Goal: Information Seeking & Learning: Check status

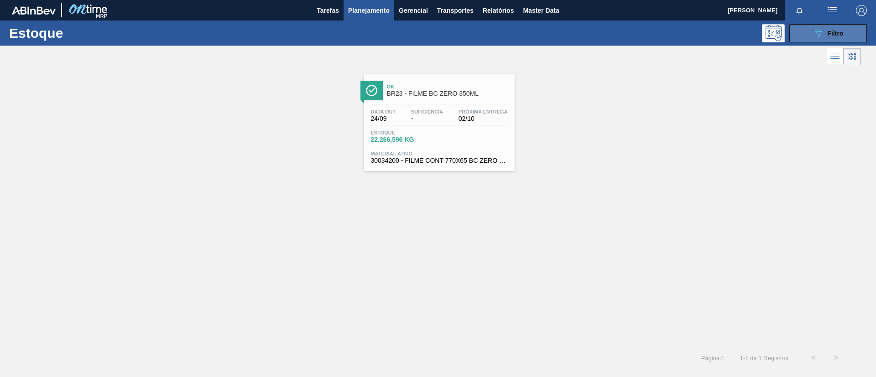
click at [841, 34] on span "Filtro" at bounding box center [835, 33] width 16 height 7
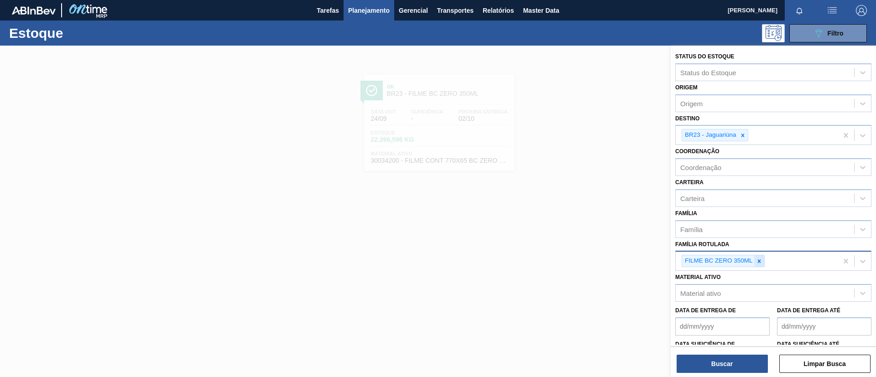
click at [762, 262] on div at bounding box center [759, 260] width 10 height 11
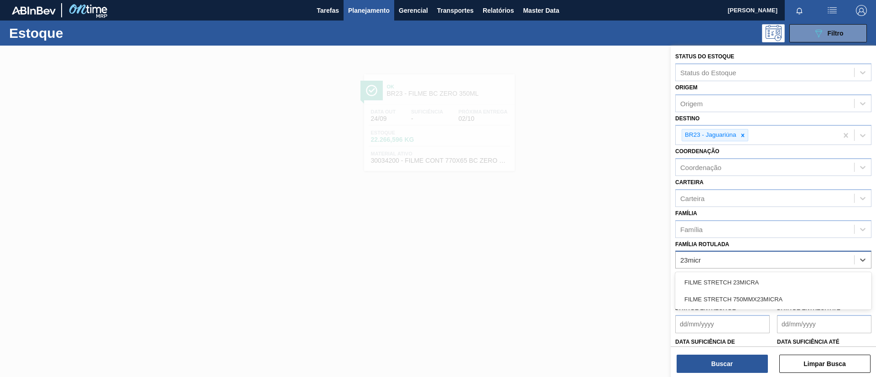
type Rotulada "23micra"
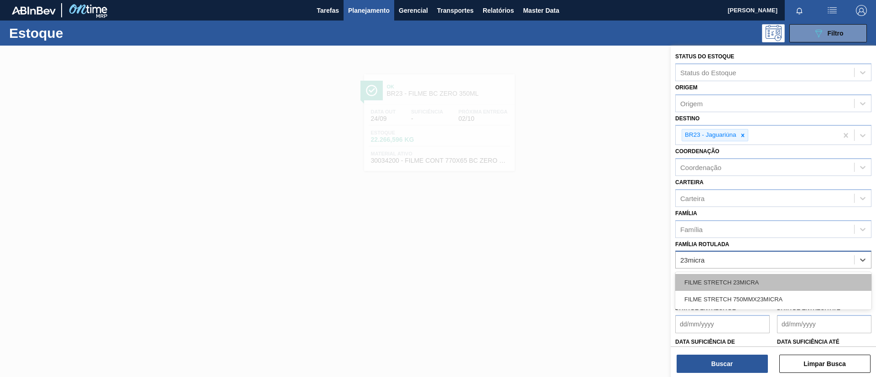
click at [774, 279] on div "FILME STRETCH 23MICRA" at bounding box center [773, 282] width 196 height 17
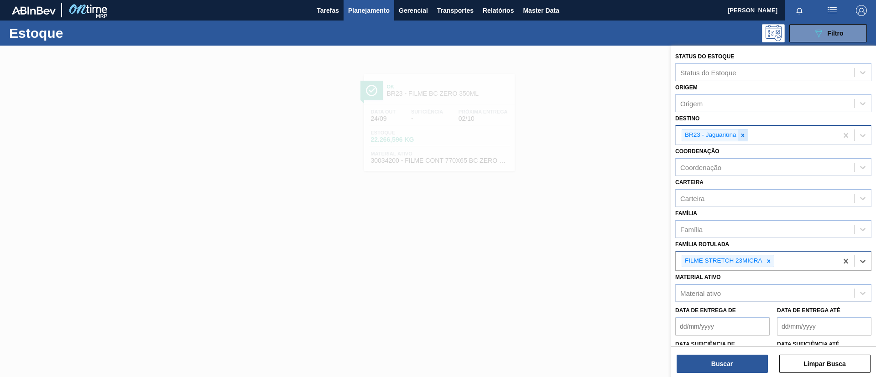
click at [741, 133] on icon at bounding box center [742, 135] width 6 height 6
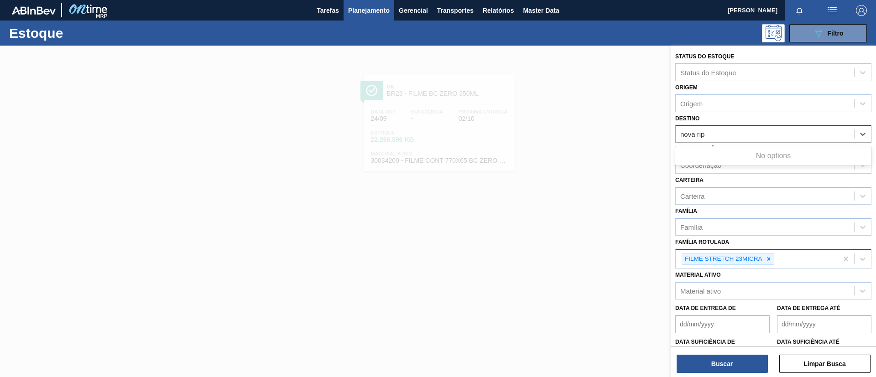
type input "nova ri"
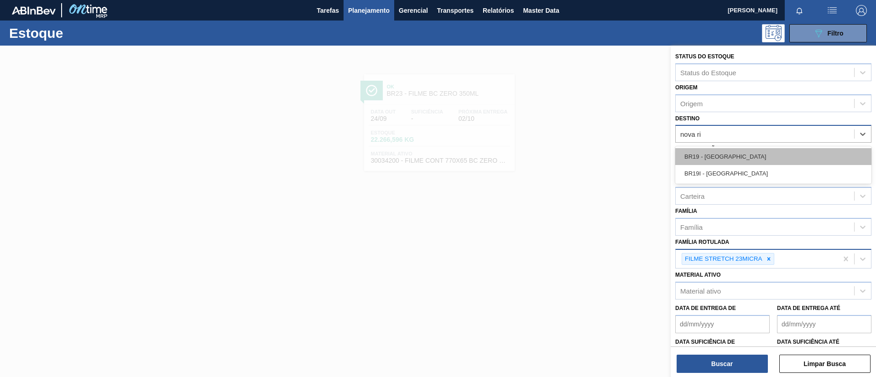
click at [751, 149] on div "BR19 - [GEOGRAPHIC_DATA]" at bounding box center [773, 156] width 196 height 17
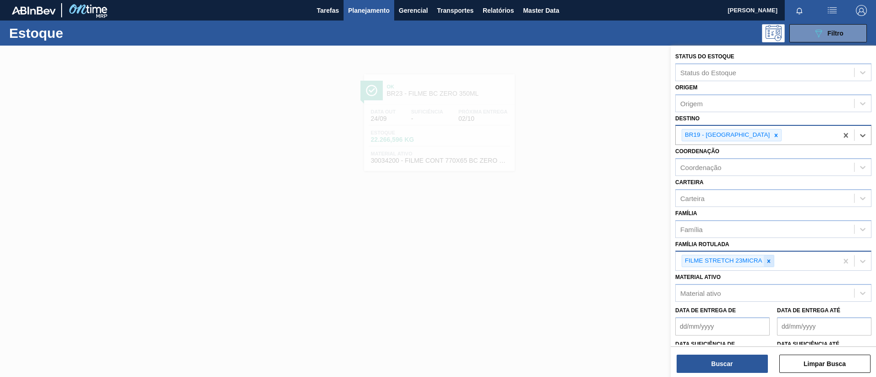
click at [769, 263] on icon at bounding box center [768, 261] width 6 height 6
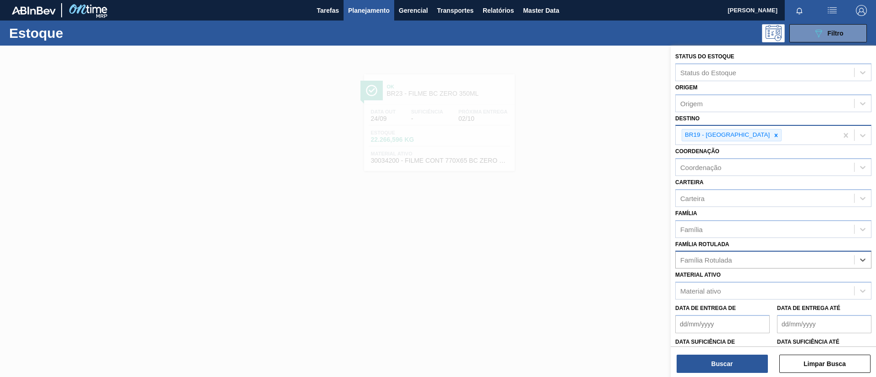
paste Rotulada "FILME ORIGINAL 473ML"
type Rotulada "FILME ORIGINAL 473ML"
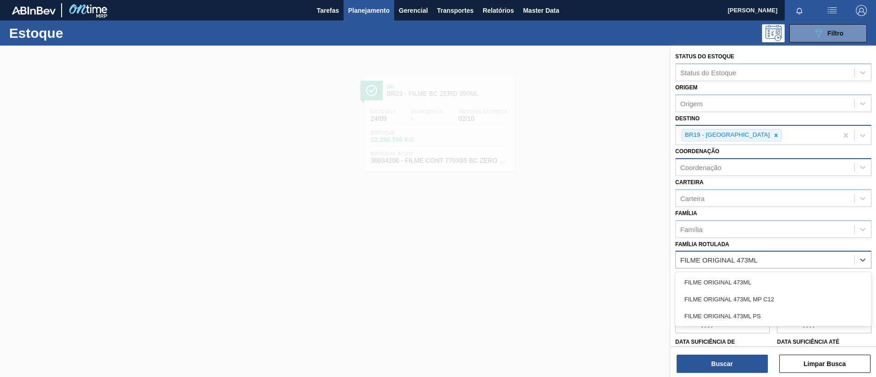
drag, startPoint x: 739, startPoint y: 279, endPoint x: 744, endPoint y: 174, distance: 105.1
click at [737, 278] on div "FILME ORIGINAL 473ML" at bounding box center [773, 282] width 196 height 17
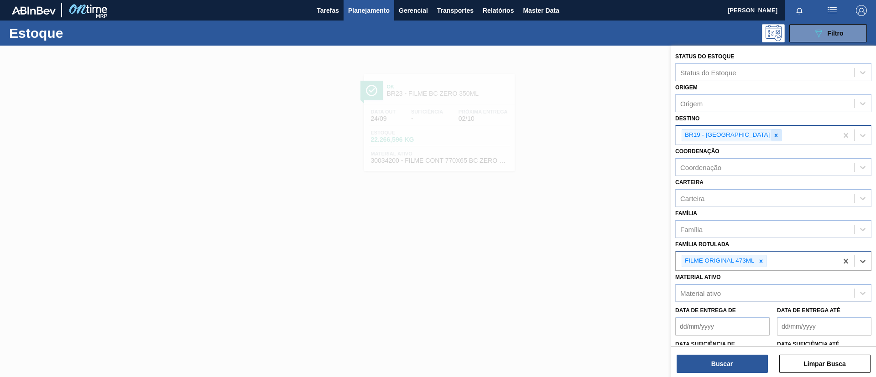
click at [771, 139] on div at bounding box center [776, 135] width 10 height 11
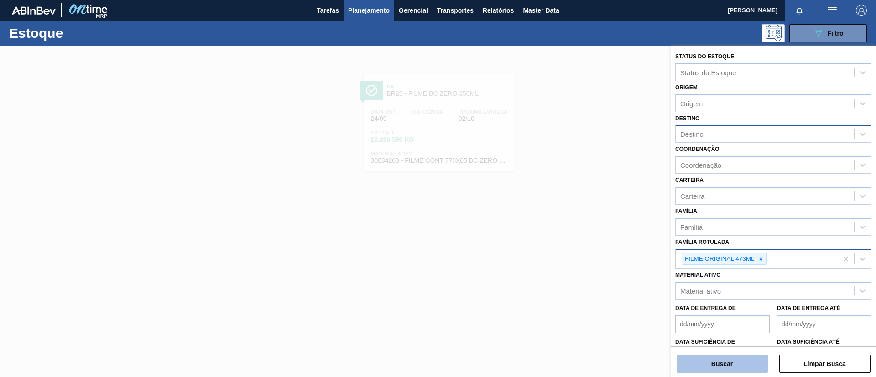
click at [732, 355] on button "Buscar" at bounding box center [721, 364] width 91 height 18
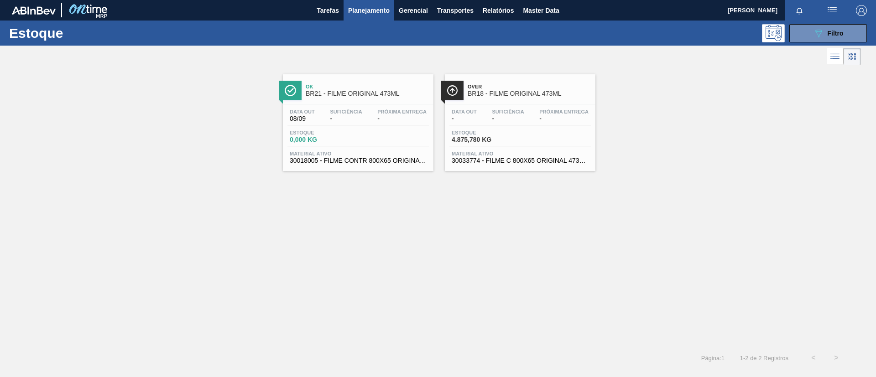
click at [489, 94] on span "BR18 - FILME ORIGINAL 473ML" at bounding box center [529, 93] width 123 height 7
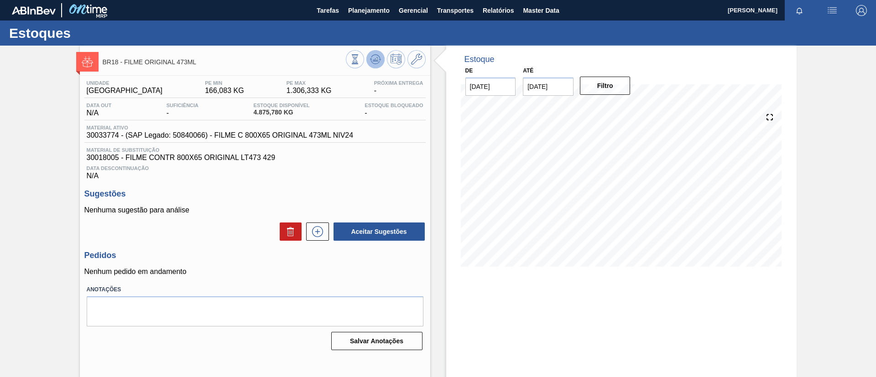
click at [370, 58] on icon at bounding box center [375, 59] width 11 height 11
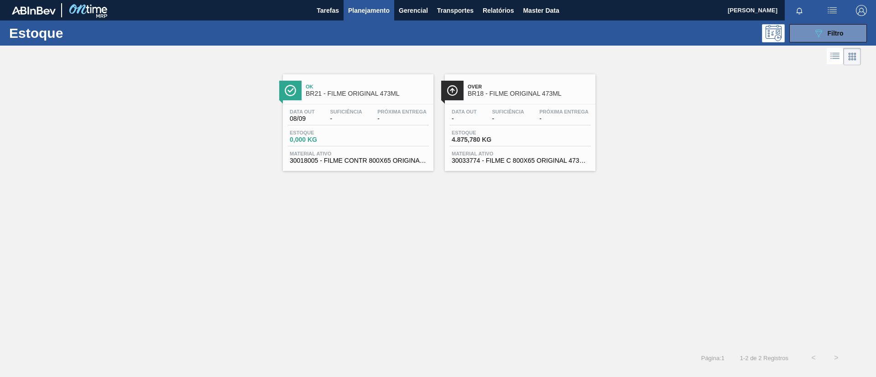
click at [383, 90] on span "BR21 - FILME ORIGINAL 473ML" at bounding box center [367, 93] width 123 height 7
click at [823, 35] on div "089F7B8B-B2A5-4AFE-B5C0-19BA573D28AC Filtro" at bounding box center [828, 33] width 31 height 11
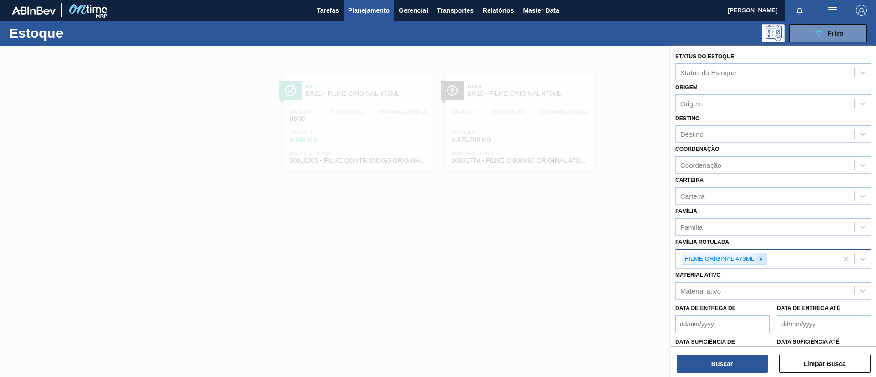
click at [765, 255] on div at bounding box center [761, 259] width 10 height 11
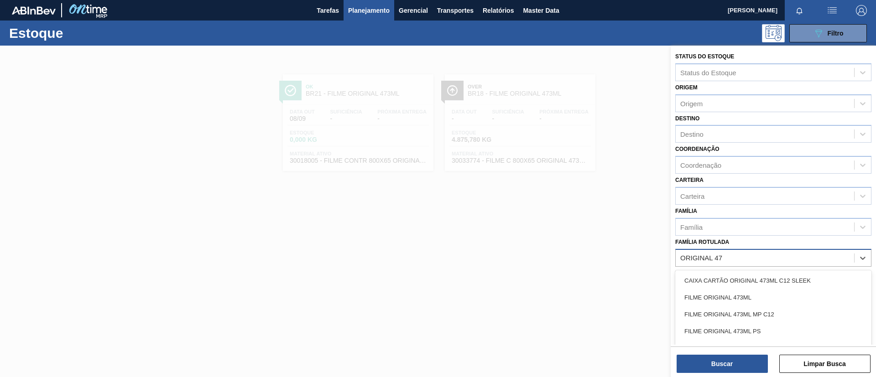
type Rotulada "ORIGINAL 473"
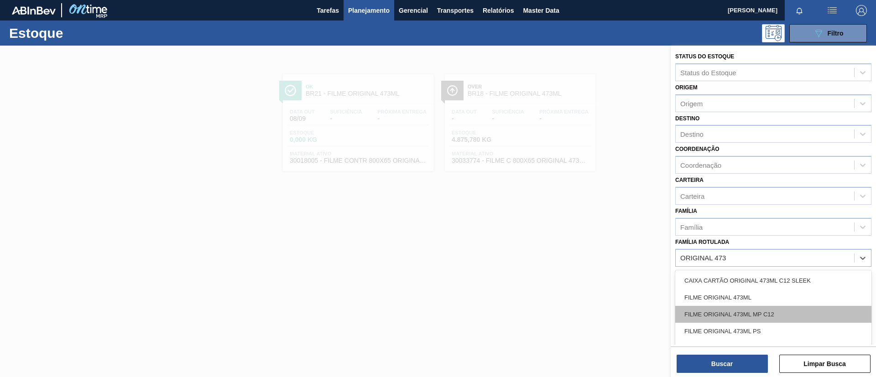
click at [777, 310] on div "FILME ORIGINAL 473ML MP C12" at bounding box center [773, 314] width 196 height 17
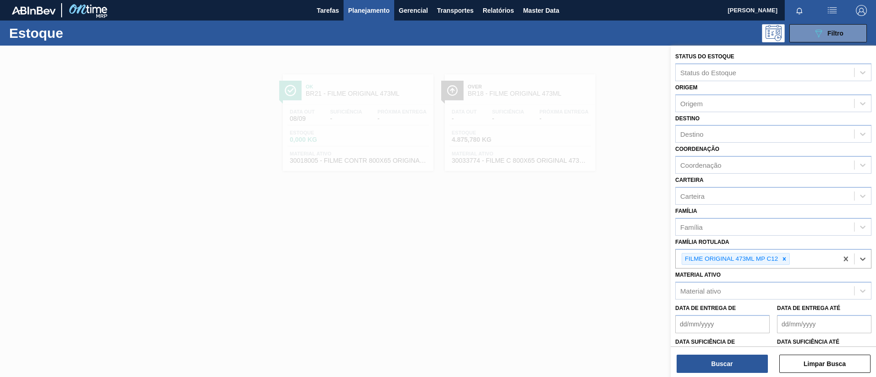
click at [735, 354] on div "Buscar Limpar Busca" at bounding box center [773, 360] width 205 height 26
click at [735, 364] on button "Buscar" at bounding box center [721, 364] width 91 height 18
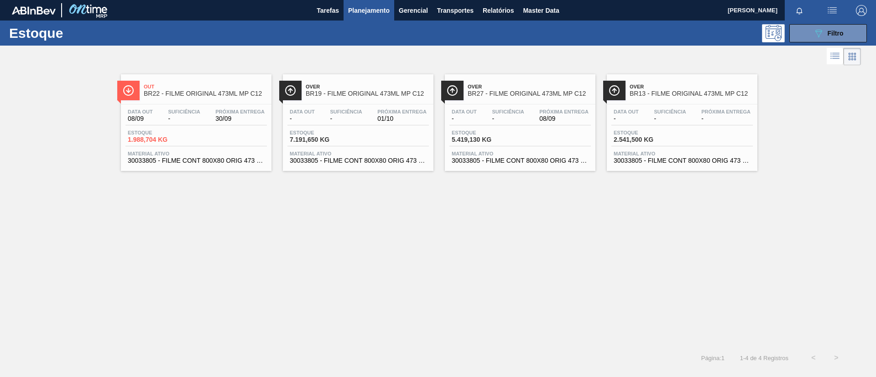
click at [825, 43] on div "Estoque 089F7B8B-B2A5-4AFE-B5C0-19BA573D28AC Filtro" at bounding box center [438, 33] width 876 height 25
click at [820, 34] on icon "089F7B8B-B2A5-4AFE-B5C0-19BA573D28AC" at bounding box center [818, 33] width 11 height 11
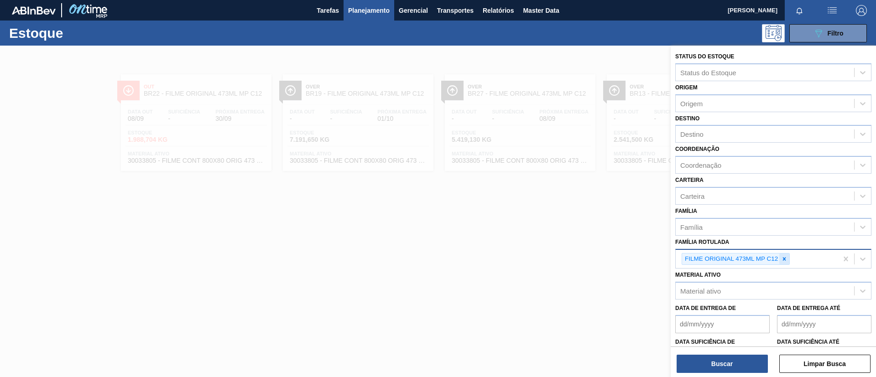
click at [783, 260] on icon at bounding box center [784, 259] width 6 height 6
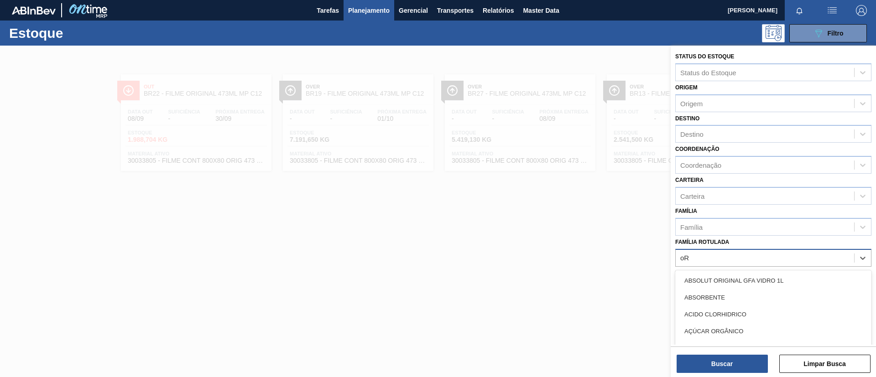
type Rotulada "o"
type Rotulada "ORIGINAL 473"
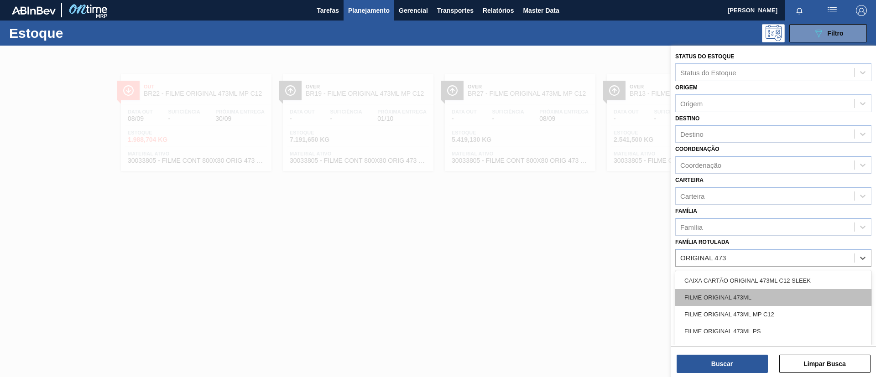
click at [775, 301] on div "FILME ORIGINAL 473ML" at bounding box center [773, 297] width 196 height 17
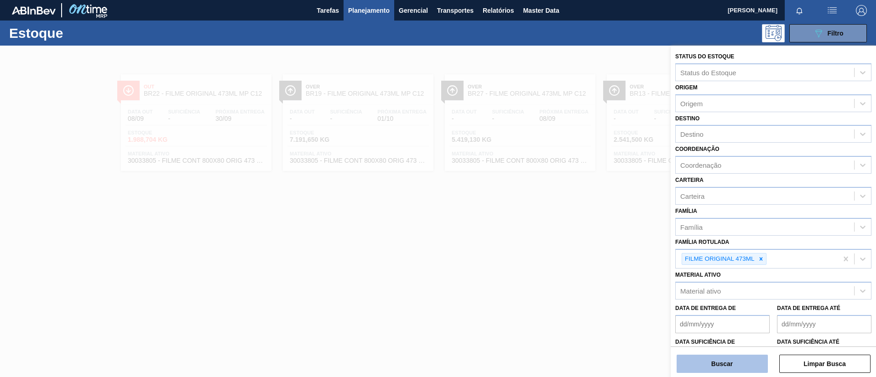
click at [738, 360] on button "Buscar" at bounding box center [721, 364] width 91 height 18
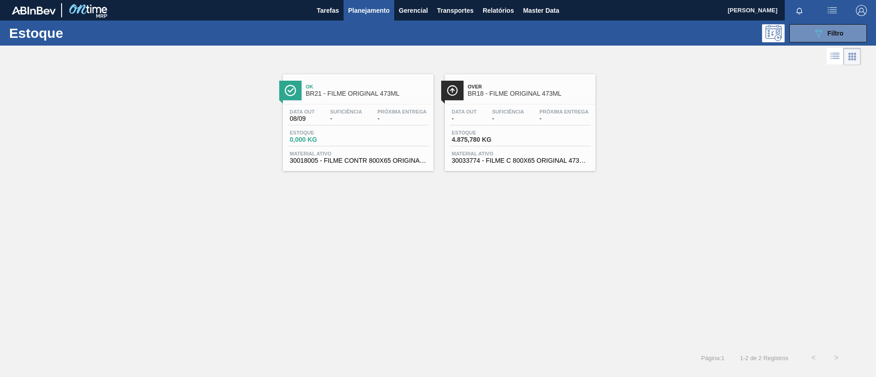
click at [521, 99] on div "Over BR18 - FILME ORIGINAL 473ML" at bounding box center [529, 90] width 123 height 21
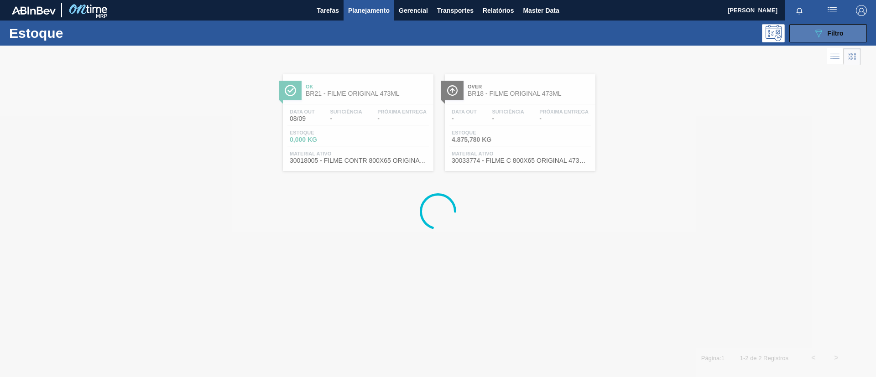
click at [830, 34] on span "Filtro" at bounding box center [835, 33] width 16 height 7
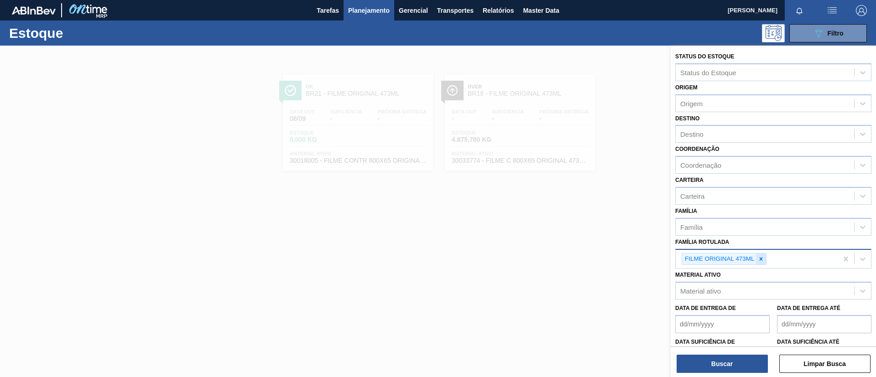
click at [758, 259] on icon at bounding box center [761, 259] width 6 height 6
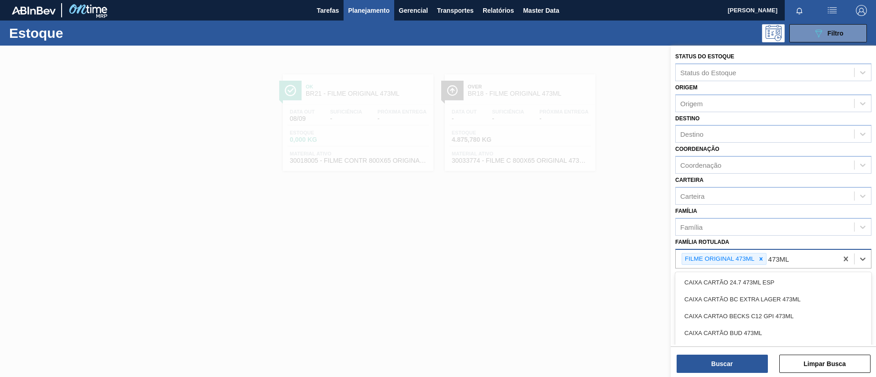
type Rotulada "473ML MP"
click at [758, 259] on icon at bounding box center [761, 259] width 6 height 6
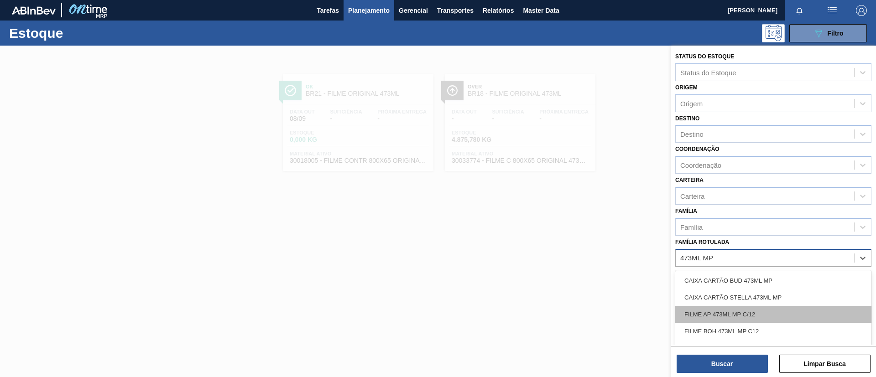
click at [749, 316] on div "FILME AP 473ML MP C/12" at bounding box center [773, 314] width 196 height 17
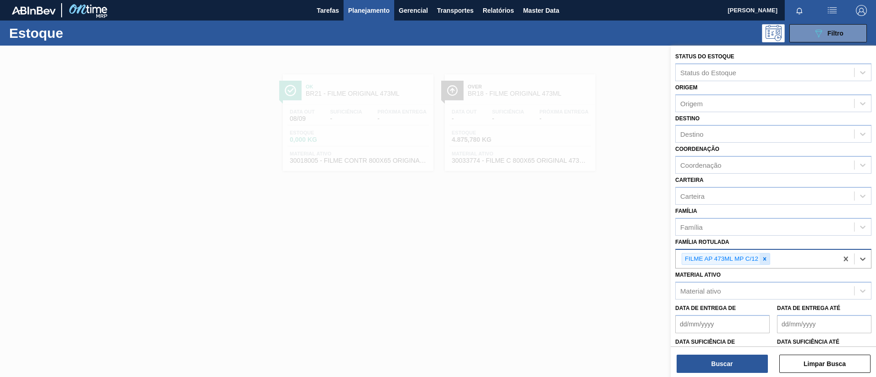
click at [768, 260] on icon at bounding box center [764, 259] width 6 height 6
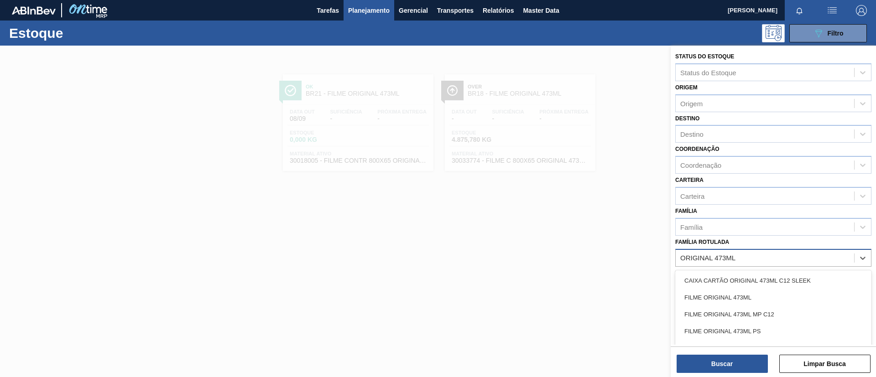
type Rotulada "ORIGINAL 473ML MP"
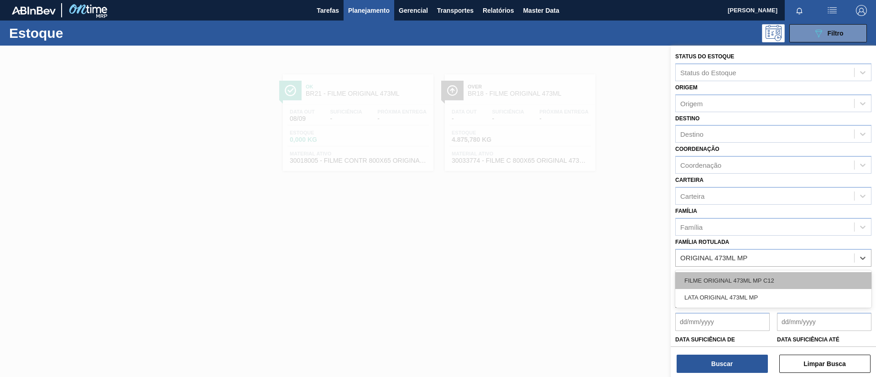
click at [791, 282] on div "FILME ORIGINAL 473ML MP C12" at bounding box center [773, 280] width 196 height 17
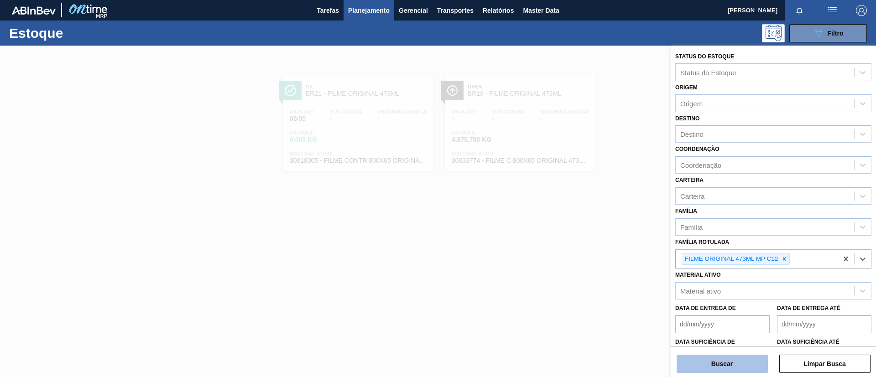
click at [732, 371] on button "Buscar" at bounding box center [721, 364] width 91 height 18
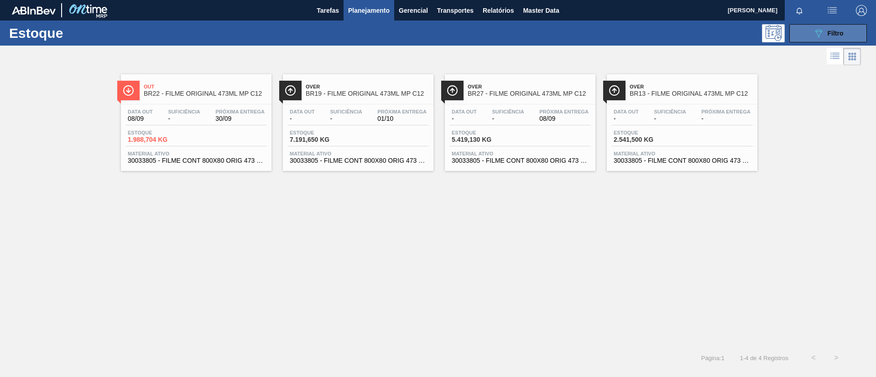
click at [822, 37] on icon "089F7B8B-B2A5-4AFE-B5C0-19BA573D28AC" at bounding box center [818, 33] width 11 height 11
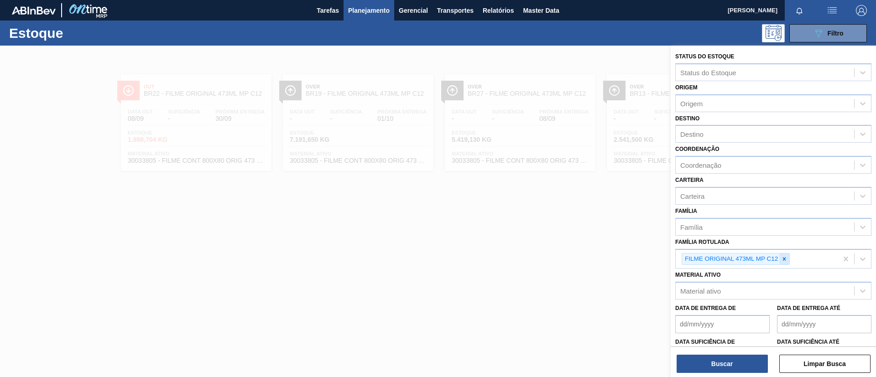
click at [786, 258] on icon at bounding box center [784, 258] width 3 height 3
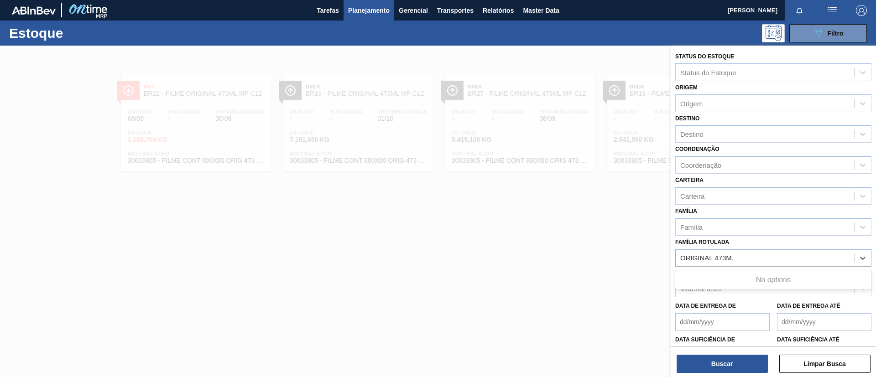
type Rotulada "ORIGINAL 473M"
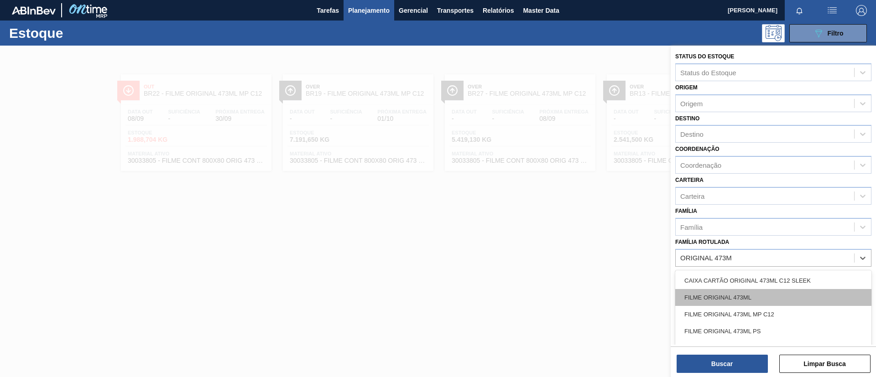
drag, startPoint x: 765, startPoint y: 294, endPoint x: 760, endPoint y: 342, distance: 47.8
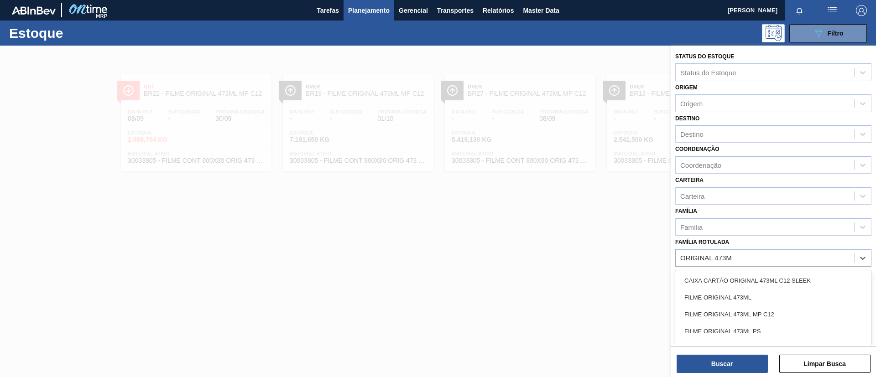
click at [765, 295] on div "FILME ORIGINAL 473ML" at bounding box center [773, 297] width 196 height 17
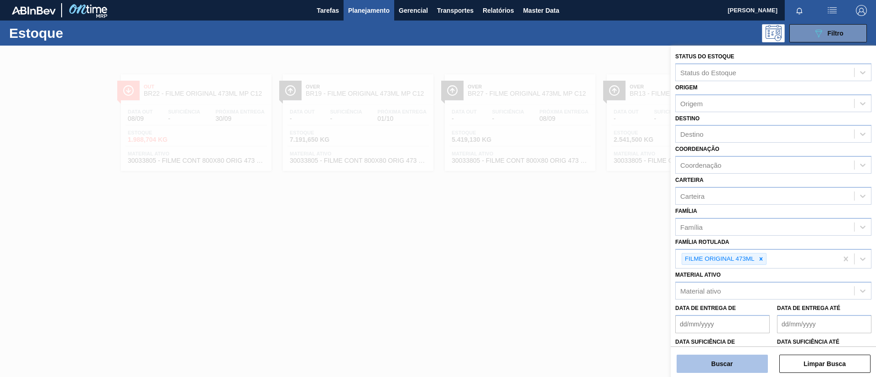
click at [739, 362] on button "Buscar" at bounding box center [721, 364] width 91 height 18
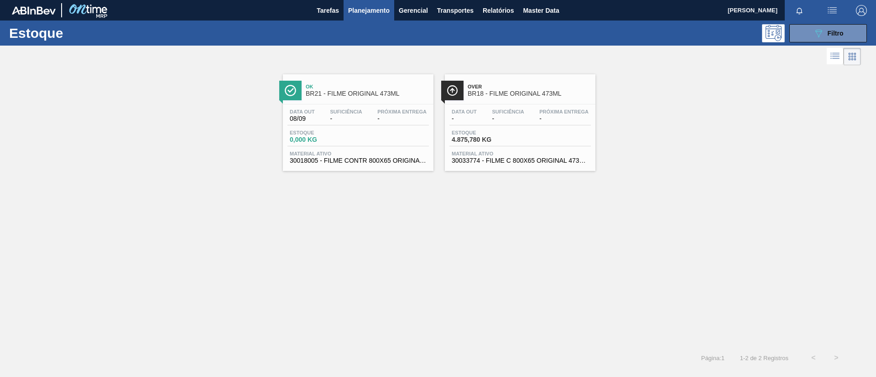
click at [510, 108] on div "Data out - Suficiência - Próxima Entrega - Estoque 4.875,780 KG Material ativo …" at bounding box center [520, 135] width 151 height 62
click at [819, 32] on icon "089F7B8B-B2A5-4AFE-B5C0-19BA573D28AC" at bounding box center [818, 33] width 11 height 11
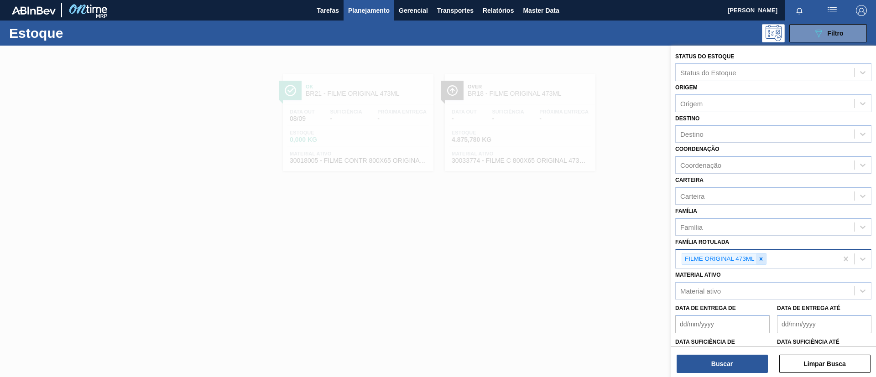
click at [760, 260] on icon at bounding box center [760, 258] width 3 height 3
paste Rotulada "FILME AP 269ML MP C/15"
type Rotulada "FILME AP 269ML MP C/15"
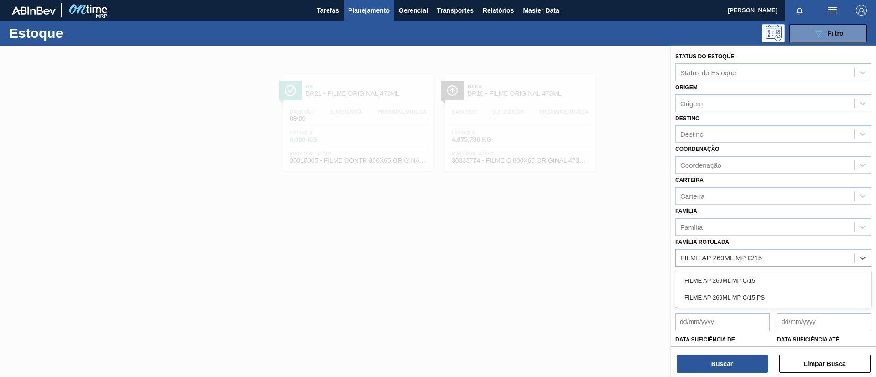
click at [778, 279] on div "FILME AP 269ML MP C/15" at bounding box center [773, 280] width 196 height 17
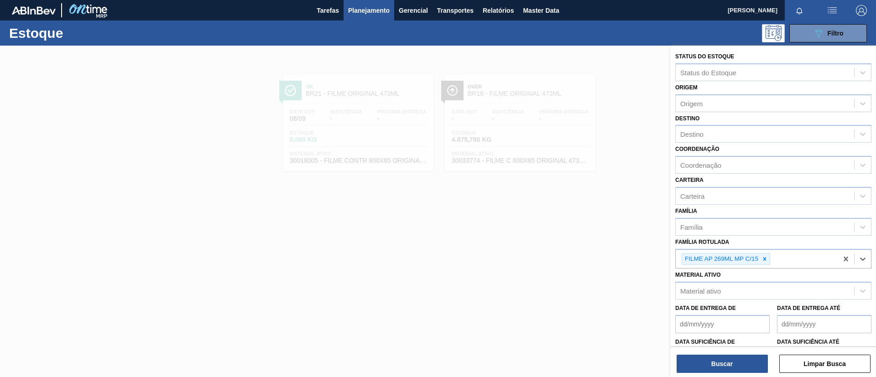
click at [751, 353] on div "Buscar Limpar Busca" at bounding box center [773, 360] width 205 height 26
click at [750, 359] on button "Buscar" at bounding box center [721, 364] width 91 height 18
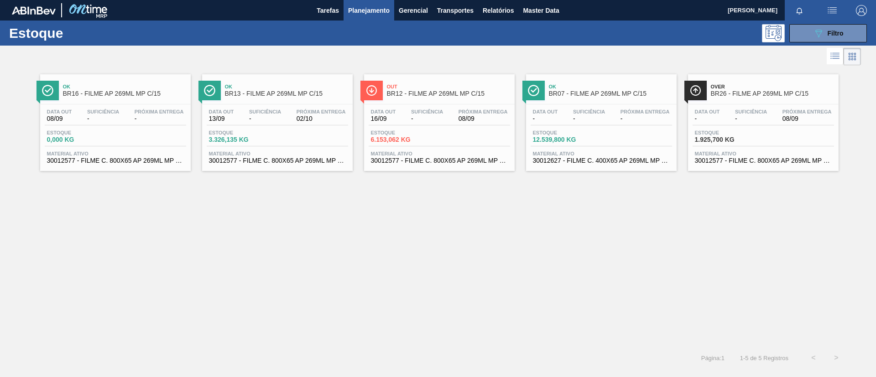
click at [311, 100] on div "Ok BR13 - FILME AP 269ML MP C/15" at bounding box center [286, 90] width 123 height 21
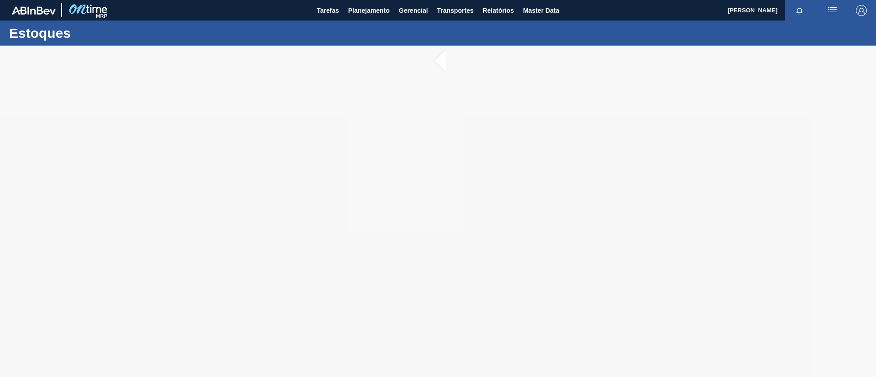
drag, startPoint x: 341, startPoint y: 168, endPoint x: 186, endPoint y: 167, distance: 155.1
click at [186, 167] on div at bounding box center [438, 212] width 876 height 332
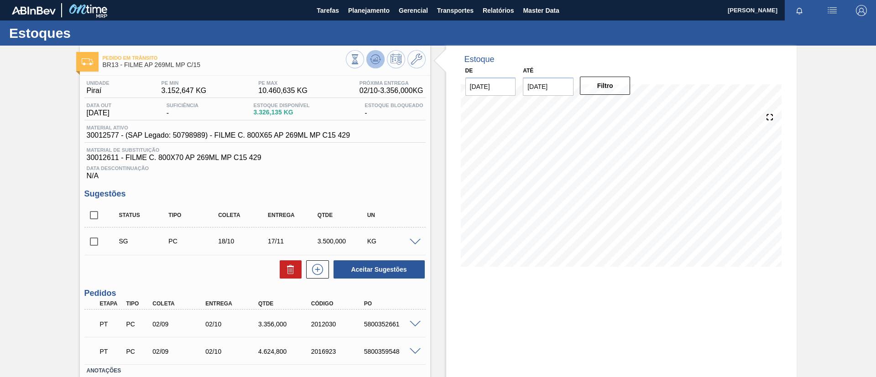
click at [371, 61] on icon at bounding box center [375, 59] width 11 height 11
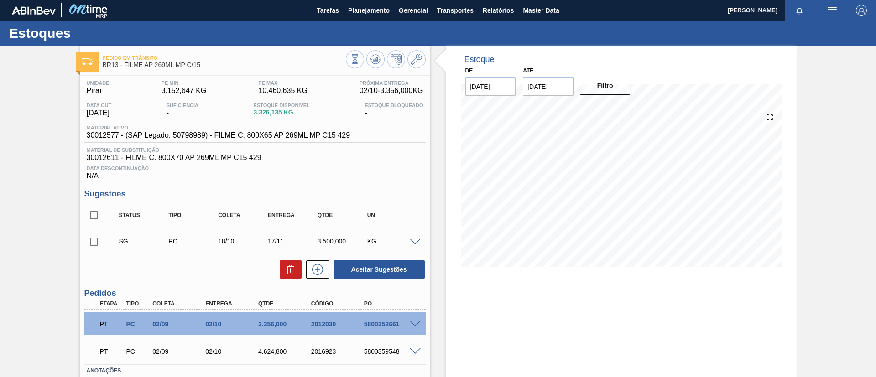
click at [93, 237] on input "checkbox" at bounding box center [93, 241] width 19 height 19
click at [409, 238] on div at bounding box center [416, 241] width 18 height 7
click at [412, 240] on span at bounding box center [415, 242] width 11 height 7
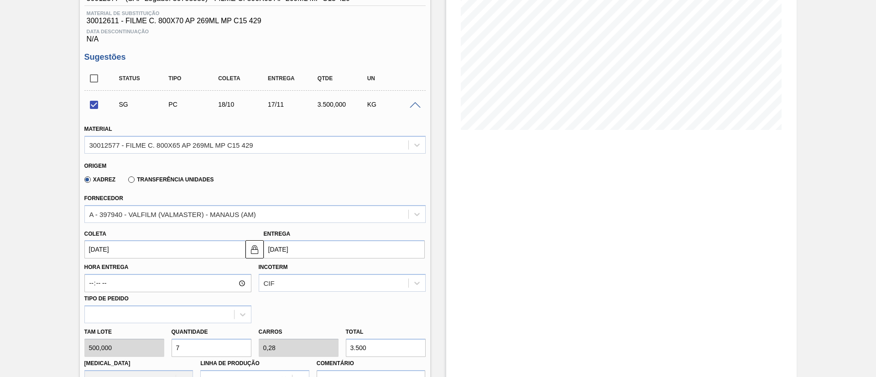
click at [177, 255] on input "[DATE]" at bounding box center [164, 249] width 161 height 18
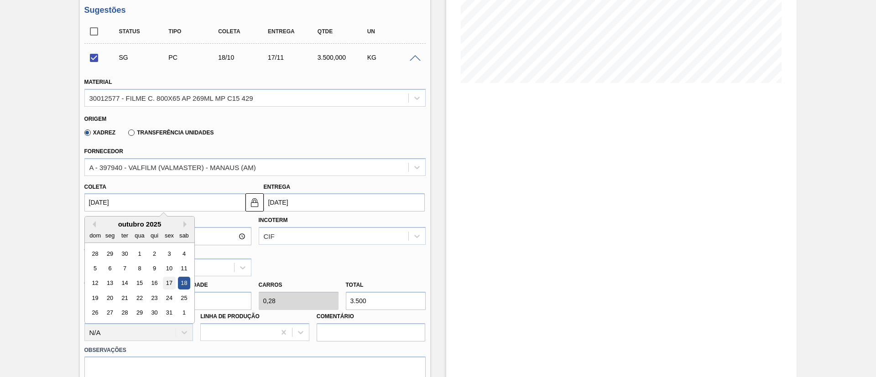
scroll to position [205, 0]
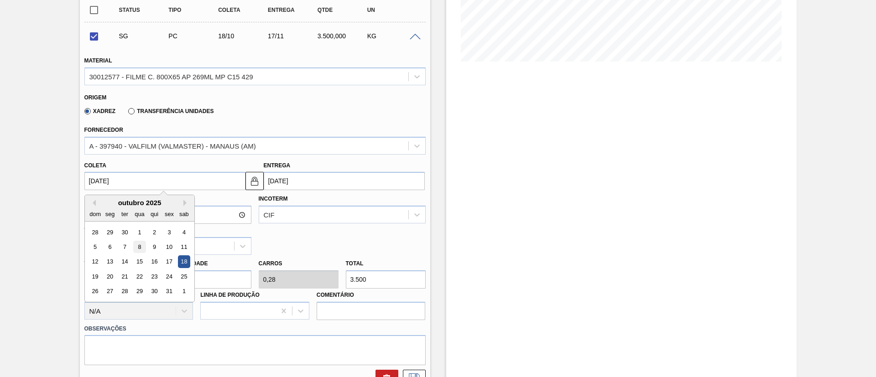
click at [140, 250] on div "8" at bounding box center [139, 247] width 12 height 12
checkbox input "false"
type input "[DATE]"
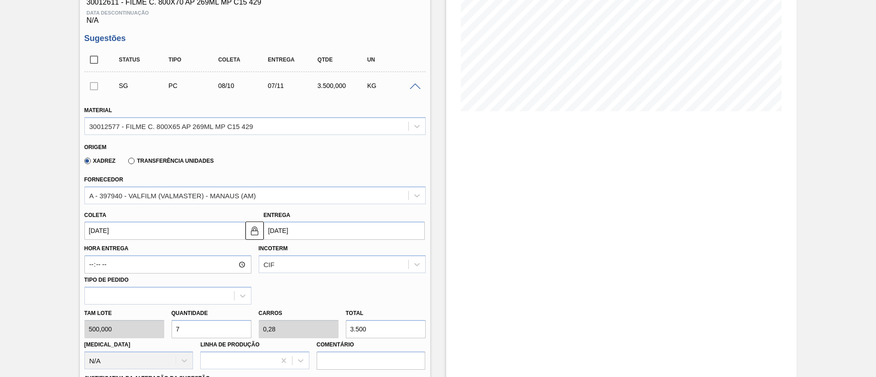
scroll to position [137, 0]
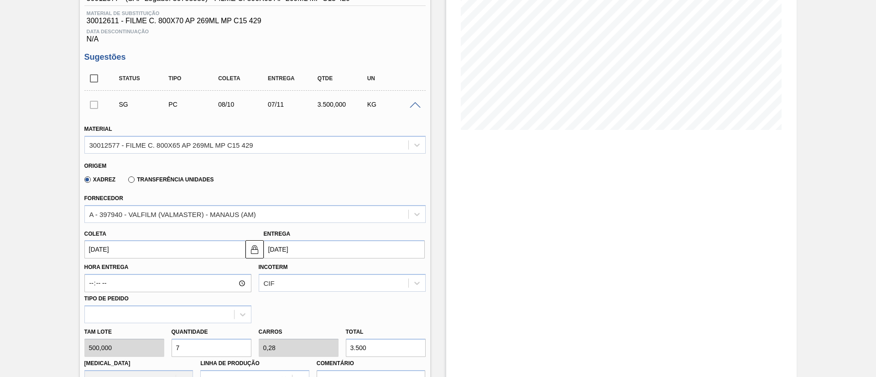
click at [417, 101] on div at bounding box center [416, 104] width 18 height 7
click at [416, 104] on span at bounding box center [415, 105] width 11 height 7
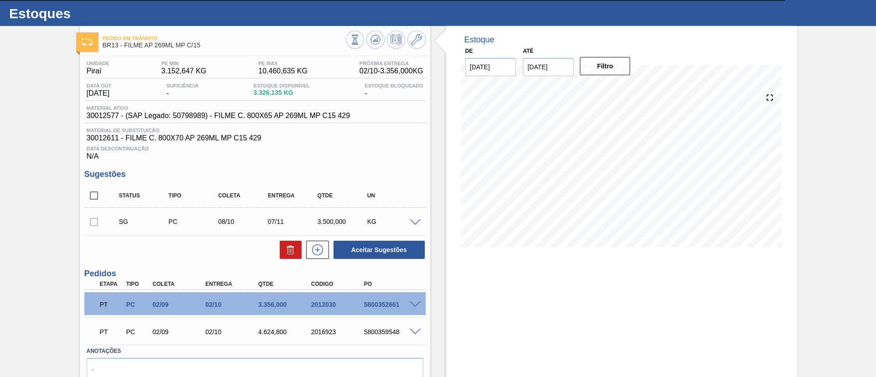
scroll to position [0, 0]
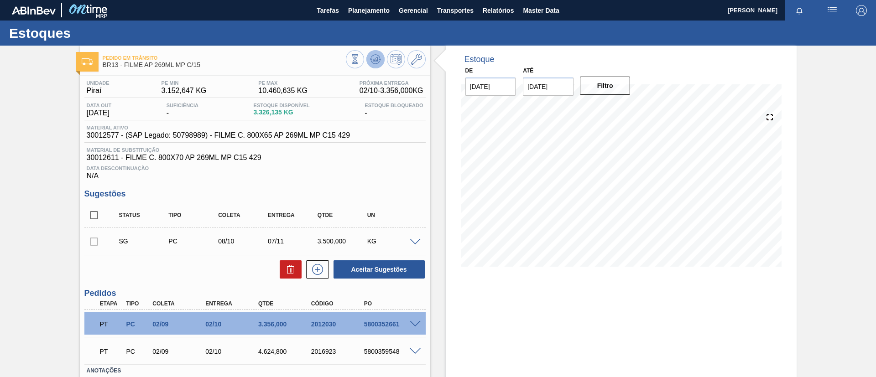
click at [373, 62] on icon at bounding box center [375, 59] width 11 height 11
drag, startPoint x: 153, startPoint y: 81, endPoint x: 207, endPoint y: 96, distance: 55.5
click at [207, 96] on div "Unidade Piraí PE MIN 3.152,647 KG PE MAX 10.460,635 KG Próxima Entrega 02/10 - …" at bounding box center [254, 89] width 341 height 18
click at [15, 120] on div "Pedido [PERSON_NAME] BR13 - FILME AP 269ML MP C/15 Unidade Piraí PE MIN 3.152,6…" at bounding box center [438, 243] width 876 height 394
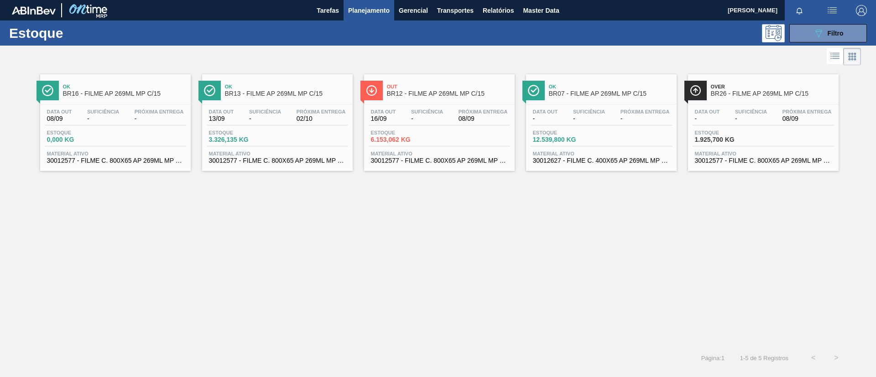
click at [734, 84] on span "Over" at bounding box center [772, 86] width 123 height 5
click at [425, 89] on span "Out" at bounding box center [448, 86] width 123 height 5
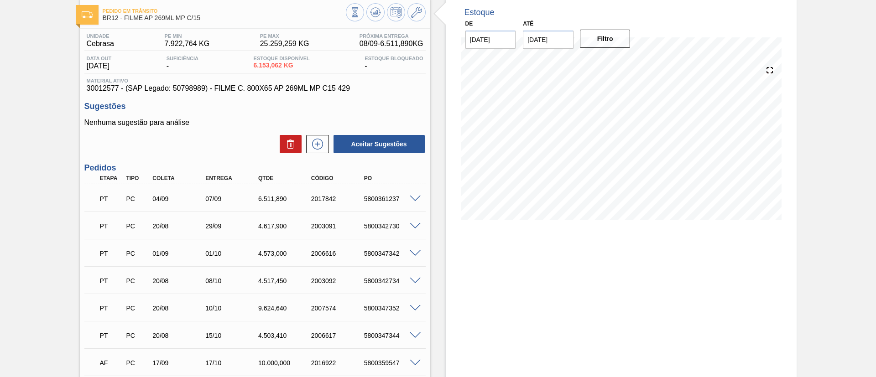
scroll to position [68, 0]
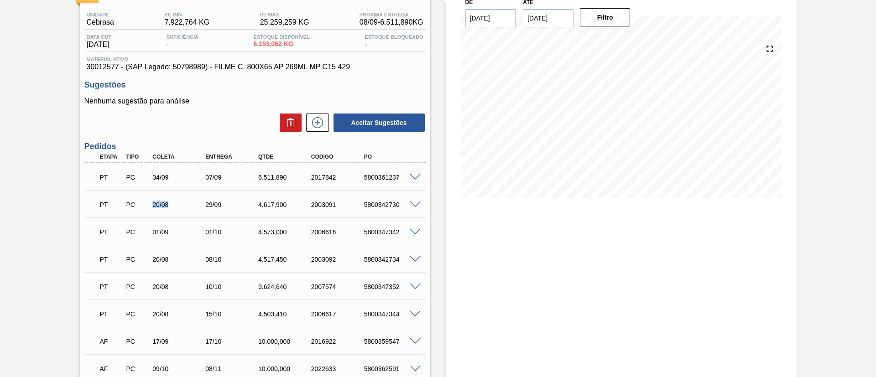
drag, startPoint x: 178, startPoint y: 202, endPoint x: 187, endPoint y: 202, distance: 8.2
click at [187, 202] on div "20/08" at bounding box center [172, 204] width 53 height 7
click at [154, 209] on div "PT PC 20/08 29/09 4.617,[PHONE_NUMBER] 5800342730" at bounding box center [252, 204] width 317 height 18
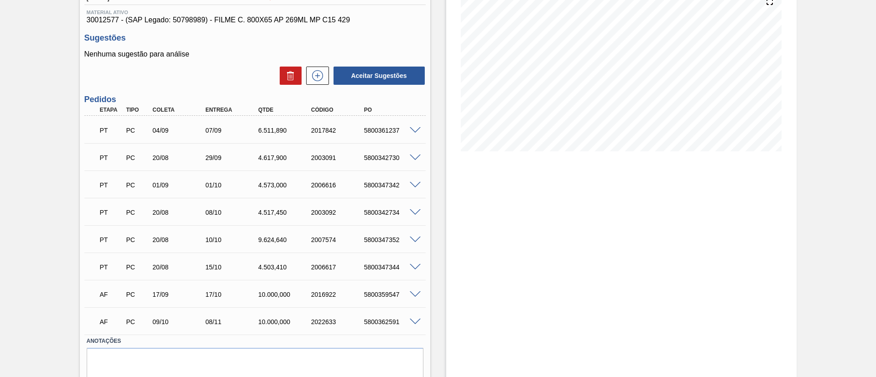
scroll to position [137, 0]
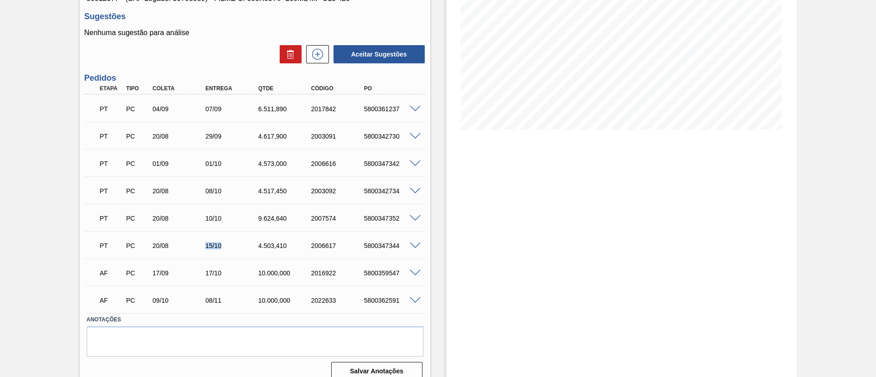
drag, startPoint x: 202, startPoint y: 250, endPoint x: 256, endPoint y: 245, distance: 54.4
click at [256, 245] on div "PT PC 20/08 15/10 4.503,[PHONE_NUMBER] 5800347344" at bounding box center [252, 245] width 317 height 18
click at [191, 250] on div "PT PC 20/08 15/10 4.503,[PHONE_NUMBER] 5800347344" at bounding box center [252, 245] width 317 height 18
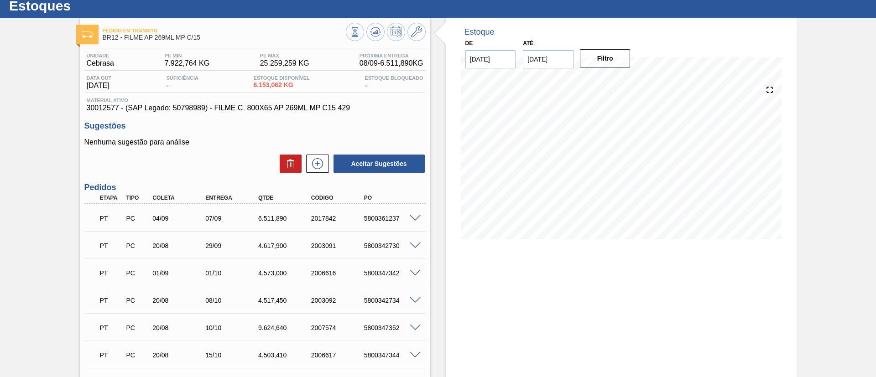
scroll to position [0, 0]
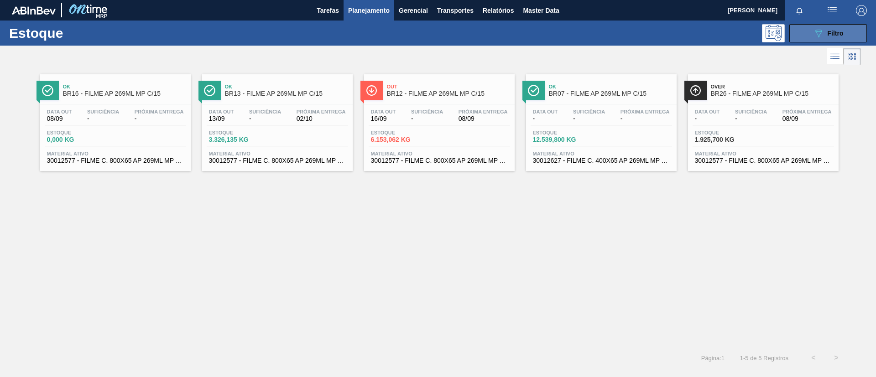
click at [831, 41] on button "089F7B8B-B2A5-4AFE-B5C0-19BA573D28AC Filtro" at bounding box center [828, 33] width 78 height 18
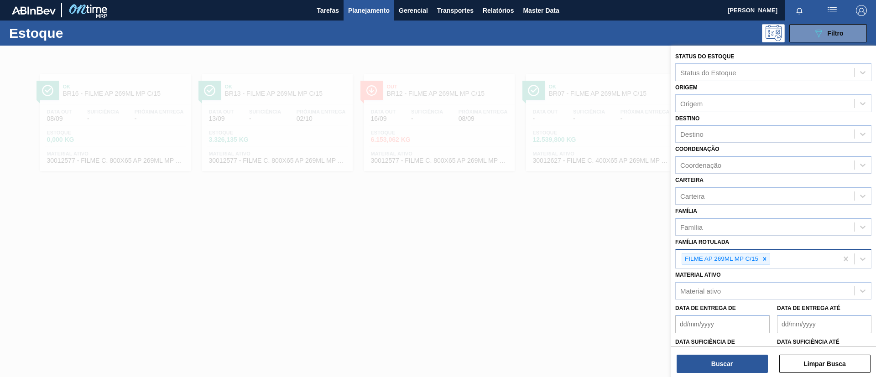
click at [769, 261] on div at bounding box center [765, 259] width 10 height 11
paste Rotulada "FILME AP 269ML"
type Rotulada "FILME AP 269ML"
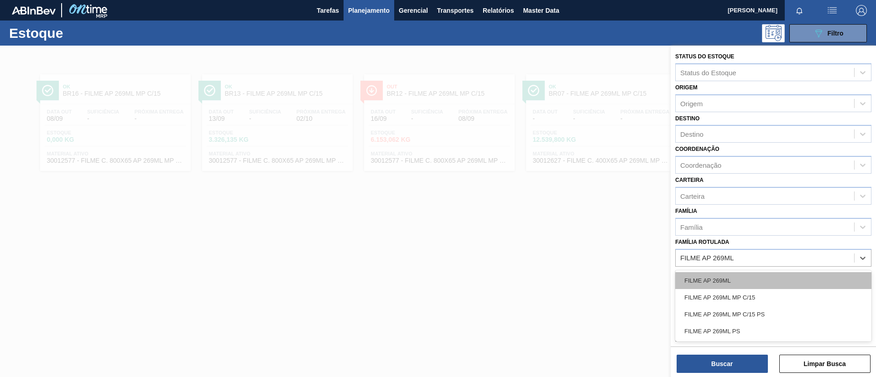
click at [776, 283] on div "FILME AP 269ML" at bounding box center [773, 280] width 196 height 17
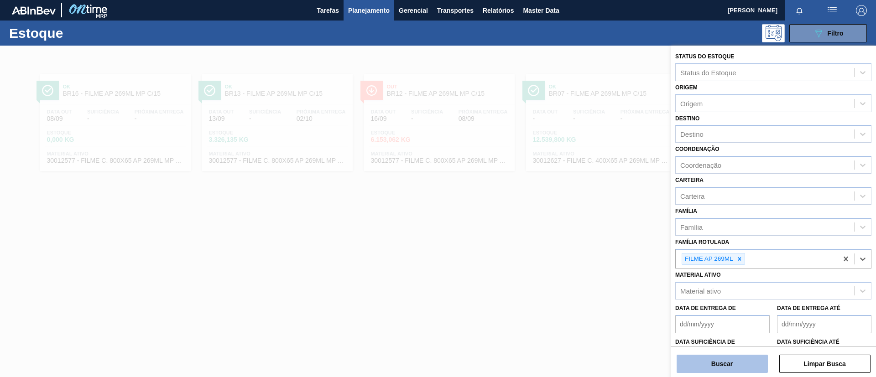
click at [729, 365] on button "Buscar" at bounding box center [721, 364] width 91 height 18
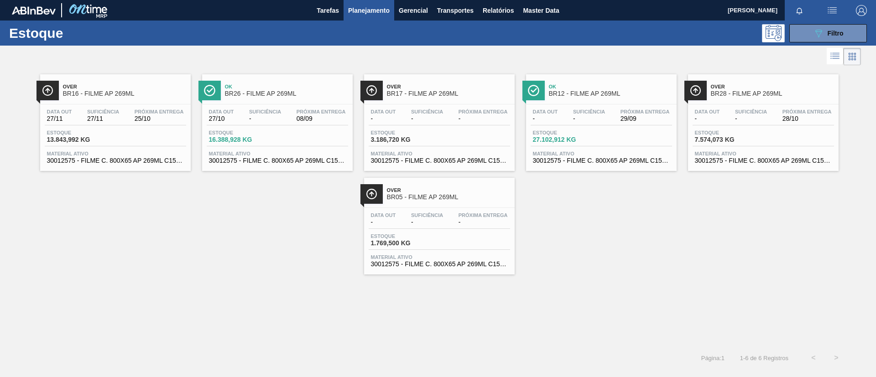
click at [261, 103] on div "Ok BR26 - FILME AP 269ML Data out 27/10 Suficiência - Próxima Entrega 08/09 Est…" at bounding box center [277, 122] width 151 height 97
drag, startPoint x: 115, startPoint y: 90, endPoint x: 120, endPoint y: 104, distance: 14.7
click at [115, 90] on span "BR16 - FILME AP 269ML" at bounding box center [124, 93] width 123 height 7
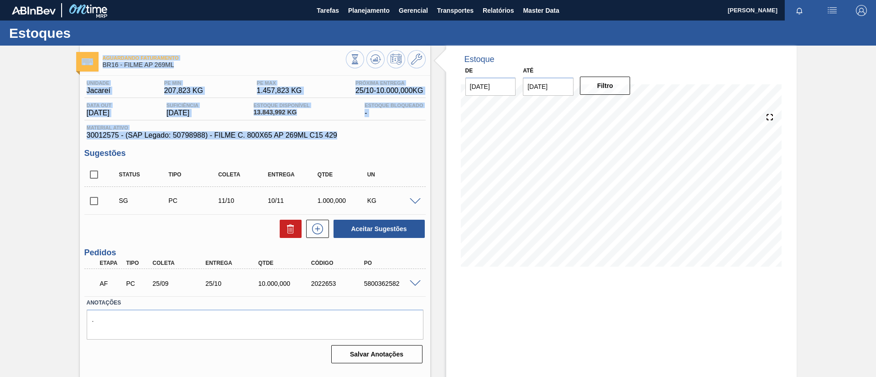
drag, startPoint x: 348, startPoint y: 139, endPoint x: 77, endPoint y: 55, distance: 283.4
click at [80, 55] on div "Aguardando Faturamento BR16 - FILME AP 269ML Unidade Jacareí PE MIN 207,823 KG …" at bounding box center [255, 219] width 350 height 347
click at [67, 111] on div "Aguardando Faturamento BR16 - FILME AP 269ML Unidade Jacareí PE MIN 207,823 KG …" at bounding box center [438, 219] width 876 height 347
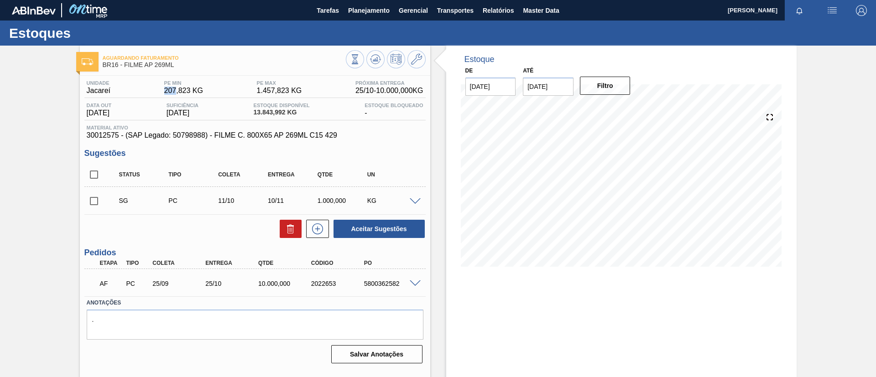
drag, startPoint x: 163, startPoint y: 92, endPoint x: 175, endPoint y: 92, distance: 11.4
click at [175, 92] on span "207,823 KG" at bounding box center [183, 91] width 39 height 8
drag, startPoint x: 247, startPoint y: 92, endPoint x: 271, endPoint y: 89, distance: 24.8
click at [271, 89] on div "Unidade Jacareí PE MIN 207,823 KG PE MAX 1.457,823 KG Próxima Entrega 25/10 - 1…" at bounding box center [254, 89] width 341 height 18
click at [0, 153] on div "Aguardando Faturamento BR16 - FILME AP 269ML Unidade Jacareí PE MIN 207,823 KG …" at bounding box center [438, 219] width 876 height 347
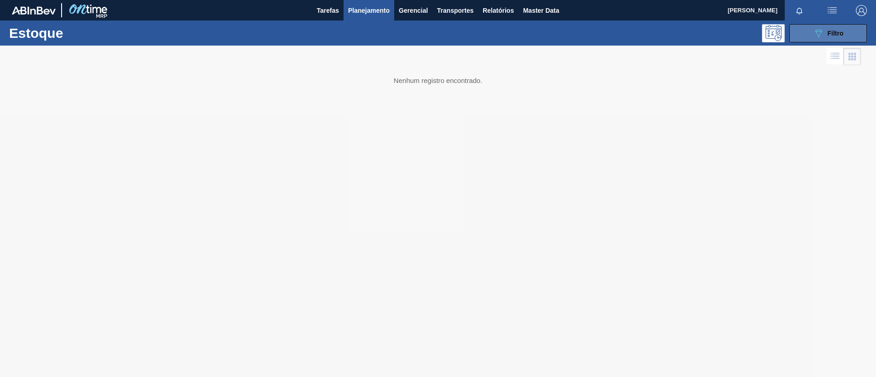
click at [840, 32] on span "Filtro" at bounding box center [835, 33] width 16 height 7
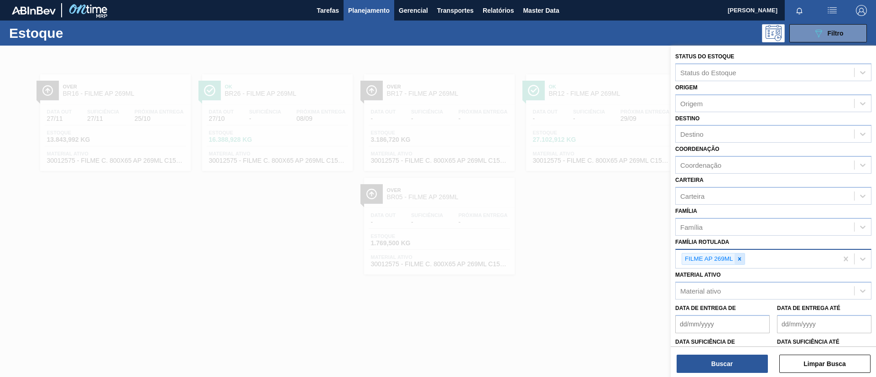
click at [739, 260] on icon at bounding box center [739, 259] width 6 height 6
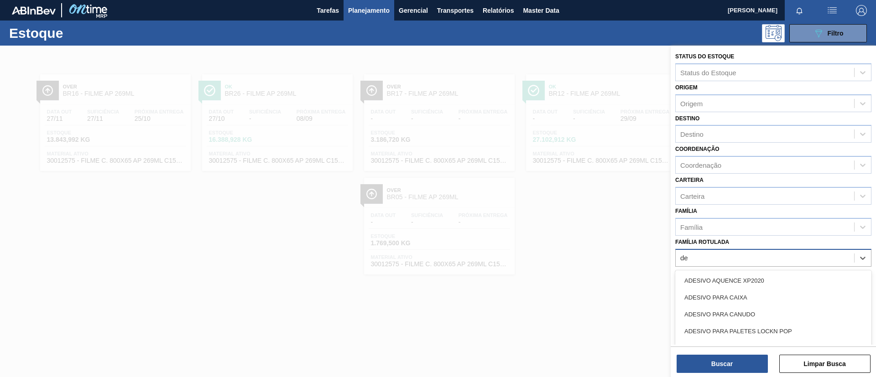
type Rotulada "d"
click at [751, 226] on div "Família" at bounding box center [765, 226] width 178 height 13
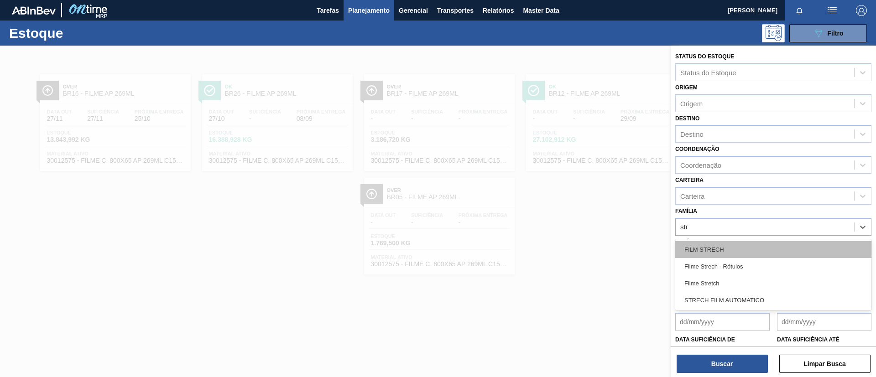
type input "stre"
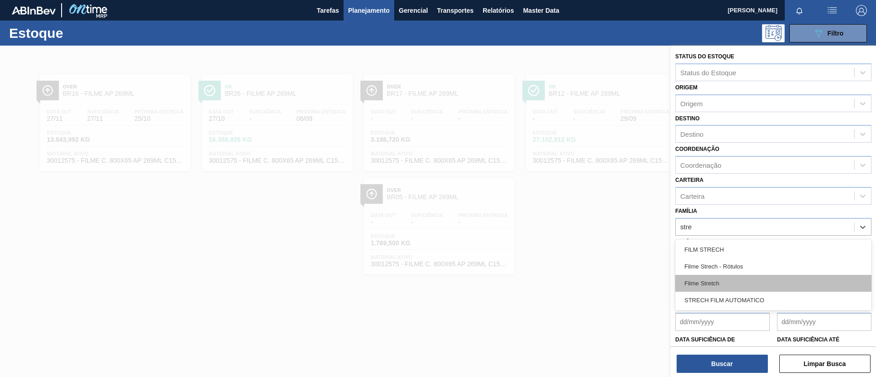
click at [738, 281] on div "Filme Stretch" at bounding box center [773, 283] width 196 height 17
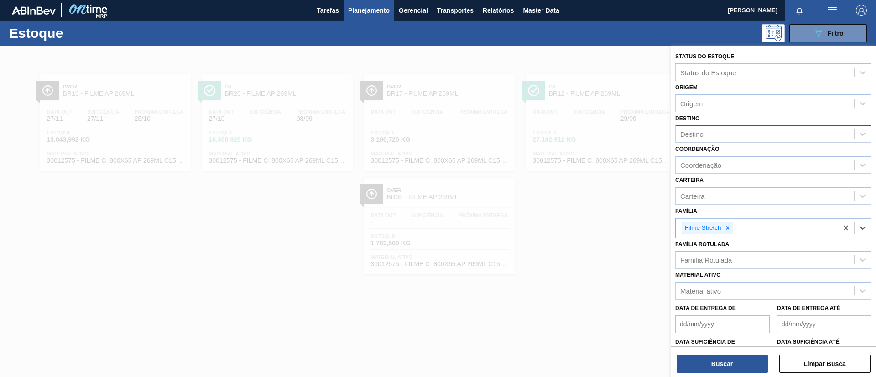
click at [725, 131] on div "Destino" at bounding box center [765, 134] width 178 height 13
type input "camaç"
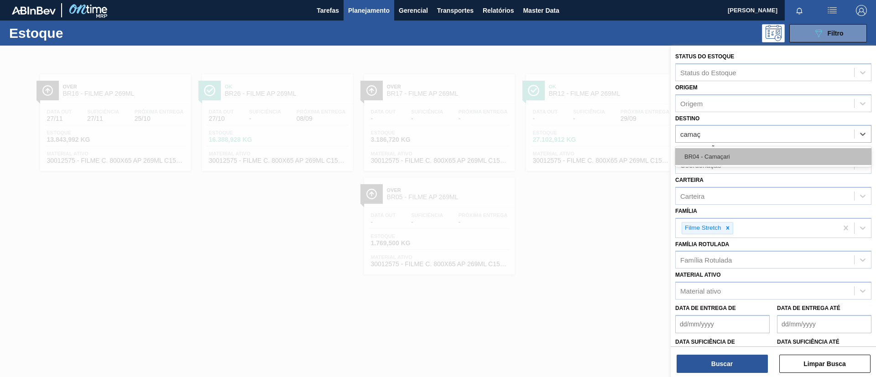
click at [741, 151] on div "BR04 - Camaçari" at bounding box center [773, 156] width 196 height 17
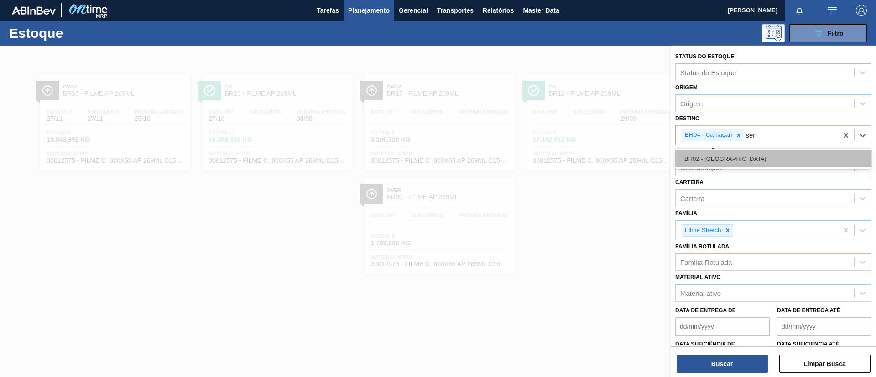
type input "serg"
click at [745, 154] on div "BR02 - [GEOGRAPHIC_DATA]" at bounding box center [773, 159] width 196 height 17
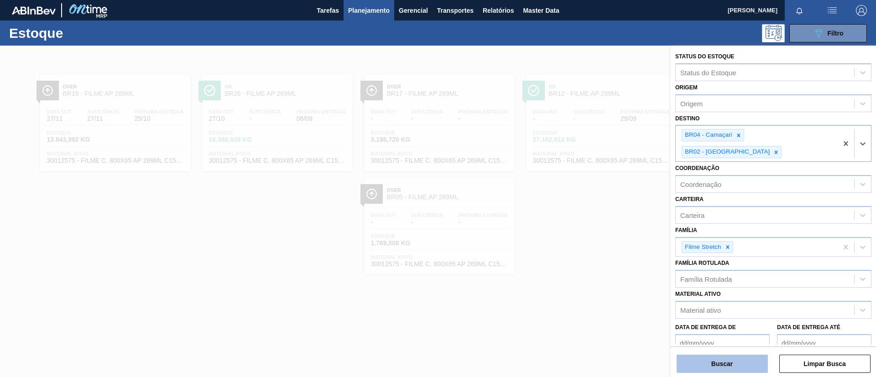
click at [731, 356] on button "Buscar" at bounding box center [721, 364] width 91 height 18
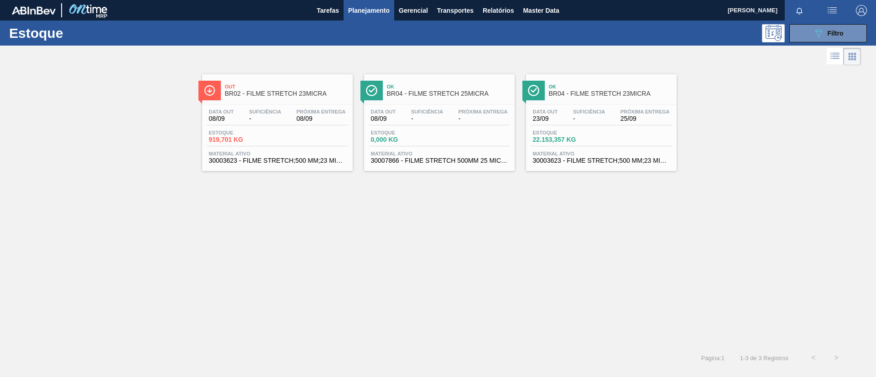
click at [302, 82] on div "Out BR02 - FILME STRETCH 23MICRA" at bounding box center [286, 90] width 123 height 21
click at [567, 97] on span "BR04 - FILME STRETCH 23MICRA" at bounding box center [610, 93] width 123 height 7
click at [821, 36] on icon "089F7B8B-B2A5-4AFE-B5C0-19BA573D28AC" at bounding box center [818, 33] width 11 height 11
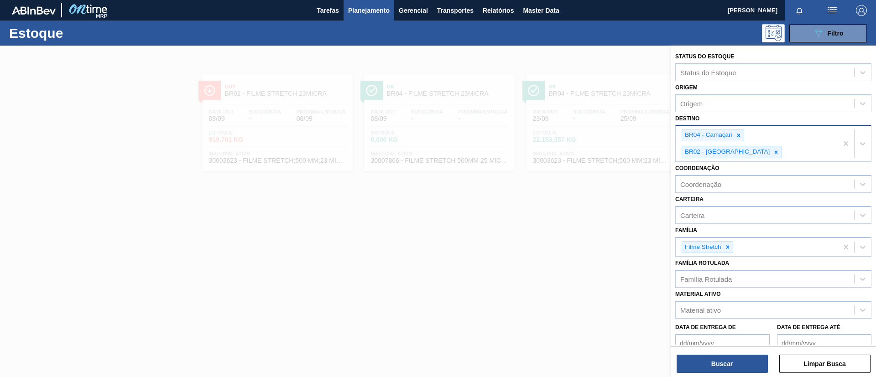
click at [816, 136] on div "BR04 - Camaçari BR02 - [GEOGRAPHIC_DATA]" at bounding box center [757, 144] width 162 height 36
type input "são"
click at [780, 167] on div "BR11 - [GEOGRAPHIC_DATA][PERSON_NAME]" at bounding box center [773, 175] width 196 height 17
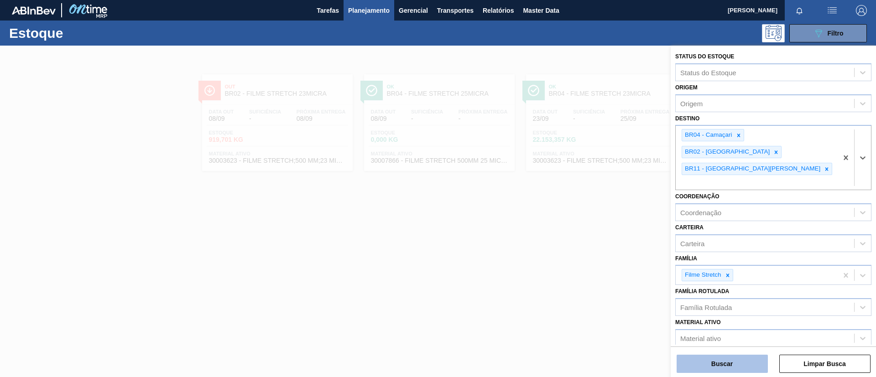
click at [710, 355] on button "Buscar" at bounding box center [721, 364] width 91 height 18
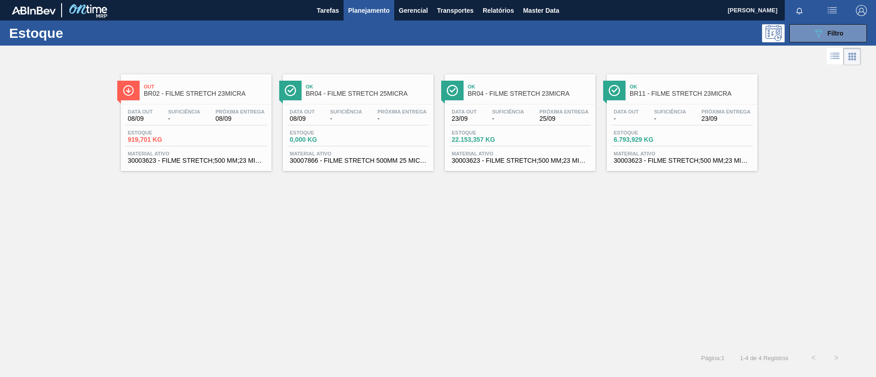
click at [675, 91] on span "BR11 - FILME STRETCH 23MICRA" at bounding box center [691, 93] width 123 height 7
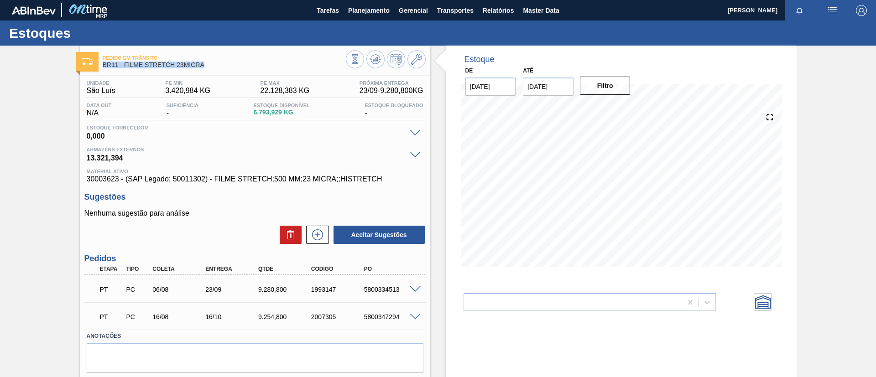
click at [101, 67] on div "Pedido [PERSON_NAME] BR11 - FILME STRETCH 23MICRA" at bounding box center [255, 60] width 350 height 21
click at [0, 120] on div "Pedido [PERSON_NAME] BR11 - FILME STRETCH 23MICRA Unidade São [PERSON_NAME] PE …" at bounding box center [438, 225] width 876 height 359
click at [366, 15] on span "Planejamento" at bounding box center [369, 10] width 42 height 11
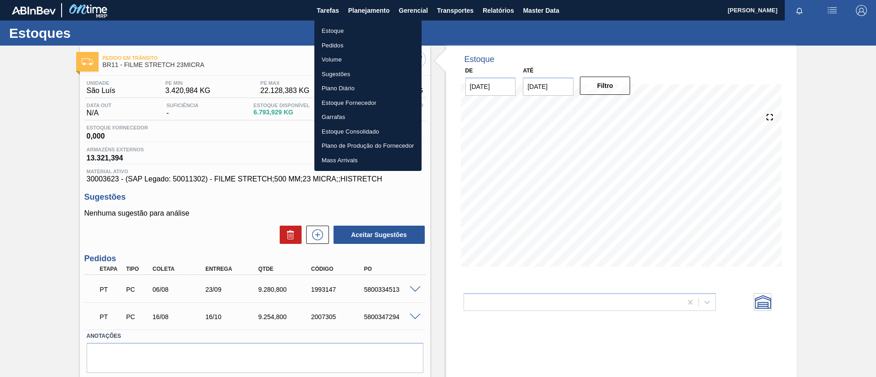
drag, startPoint x: 357, startPoint y: 42, endPoint x: 511, endPoint y: 42, distance: 153.7
click at [358, 42] on li "Pedidos" at bounding box center [367, 45] width 107 height 15
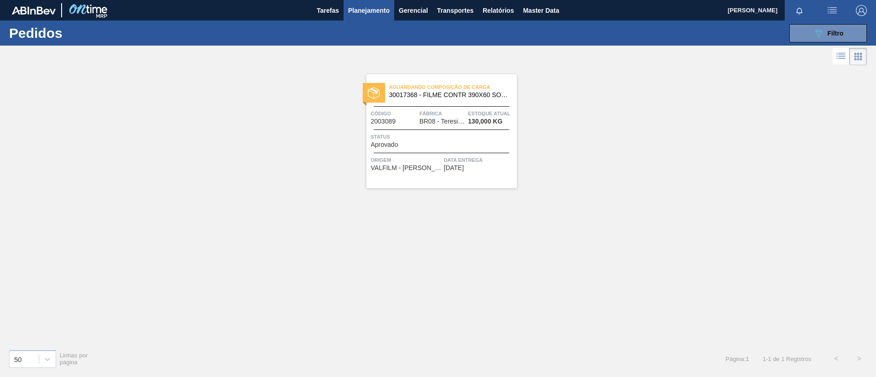
drag, startPoint x: 390, startPoint y: 15, endPoint x: 372, endPoint y: 24, distance: 20.8
click at [390, 15] on button "Planejamento" at bounding box center [368, 10] width 51 height 21
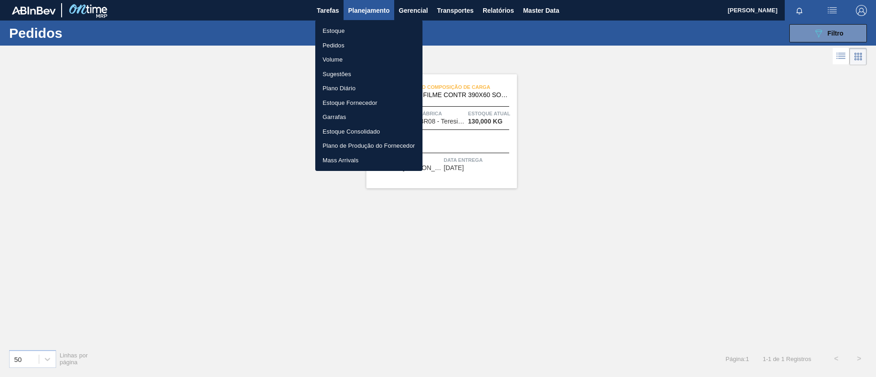
click at [359, 28] on li "Estoque" at bounding box center [368, 31] width 107 height 15
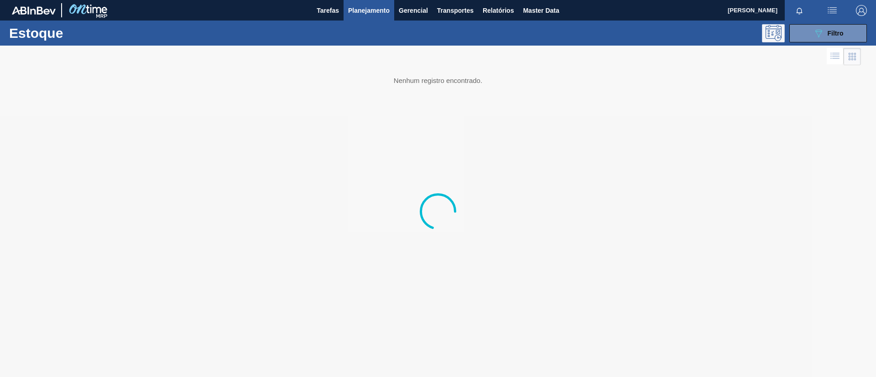
click at [774, 28] on icon at bounding box center [773, 33] width 16 height 16
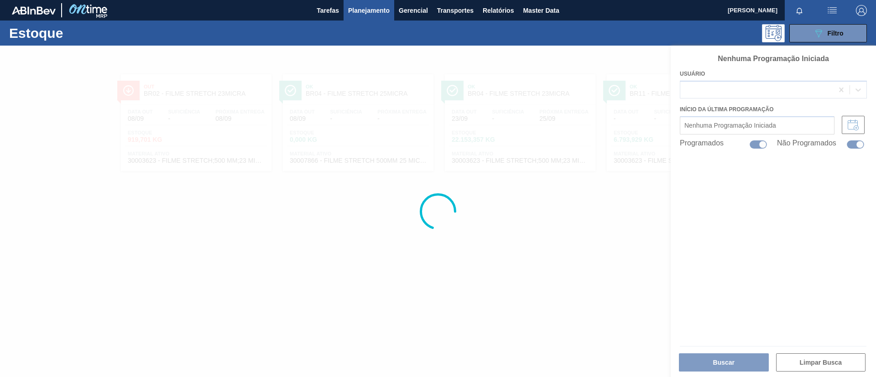
click at [644, 285] on div at bounding box center [438, 212] width 876 height 332
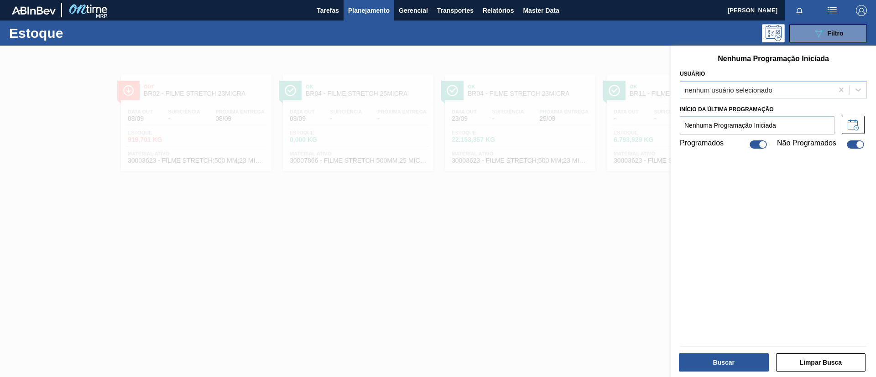
click at [656, 241] on div at bounding box center [438, 234] width 876 height 377
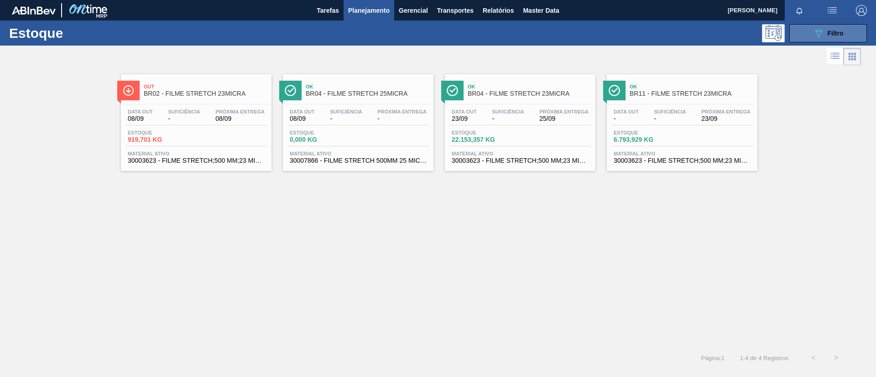
click at [829, 31] on span "Filtro" at bounding box center [835, 33] width 16 height 7
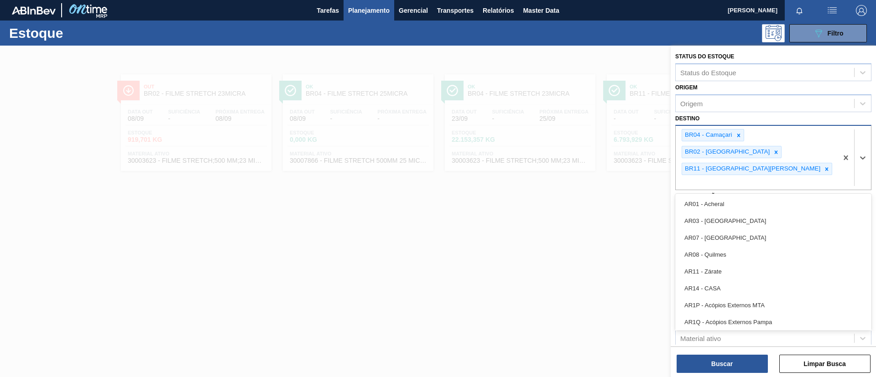
click at [741, 163] on div "BR11 - [GEOGRAPHIC_DATA][PERSON_NAME]" at bounding box center [757, 169] width 151 height 12
click at [822, 163] on div at bounding box center [827, 168] width 10 height 11
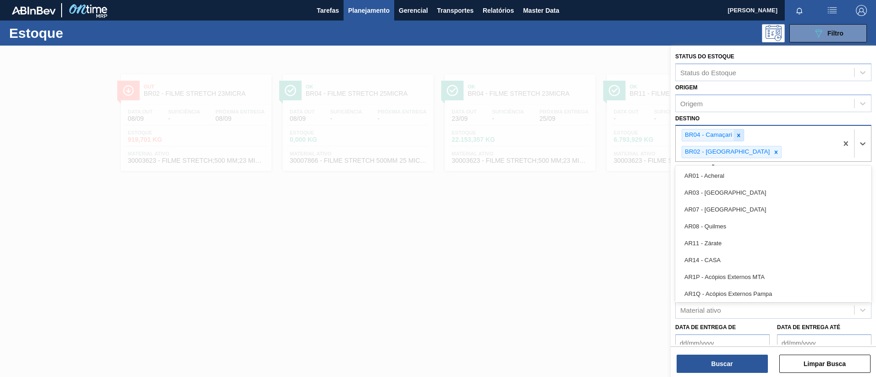
click at [738, 137] on icon at bounding box center [738, 135] width 6 height 6
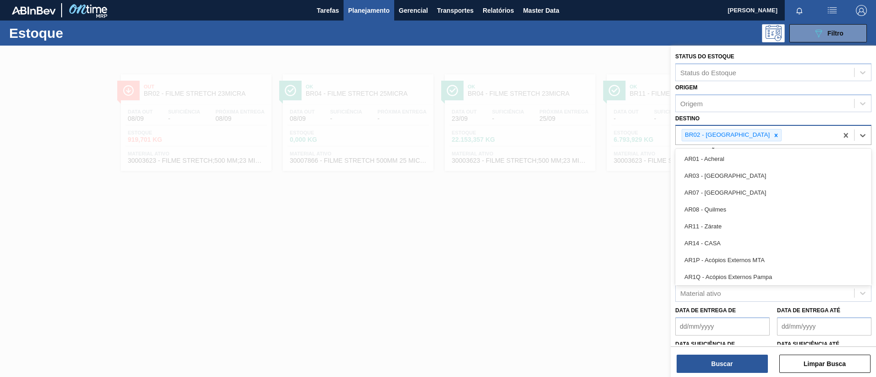
click at [771, 137] on div at bounding box center [776, 135] width 10 height 11
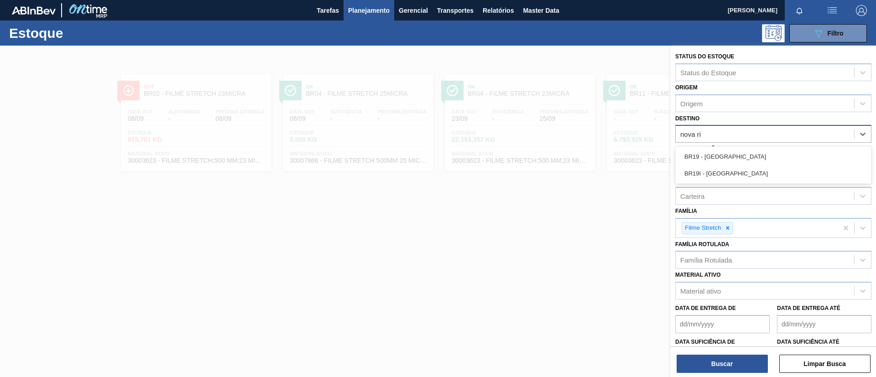
type input "[GEOGRAPHIC_DATA]"
click at [761, 153] on div "BR19 - [GEOGRAPHIC_DATA]" at bounding box center [773, 156] width 196 height 17
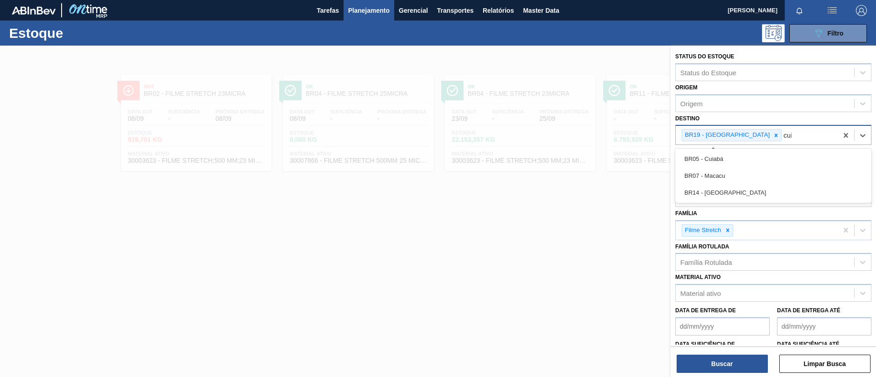
type input "cuia"
click at [761, 154] on div "BR05 - Cuiabá" at bounding box center [773, 159] width 196 height 17
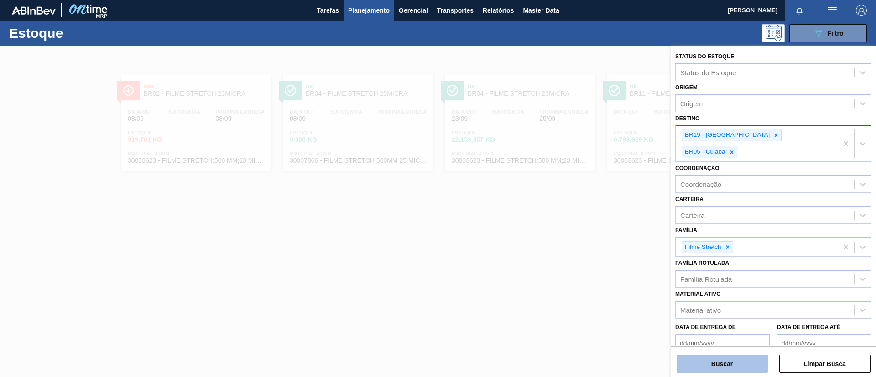
click at [713, 366] on button "Buscar" at bounding box center [721, 364] width 91 height 18
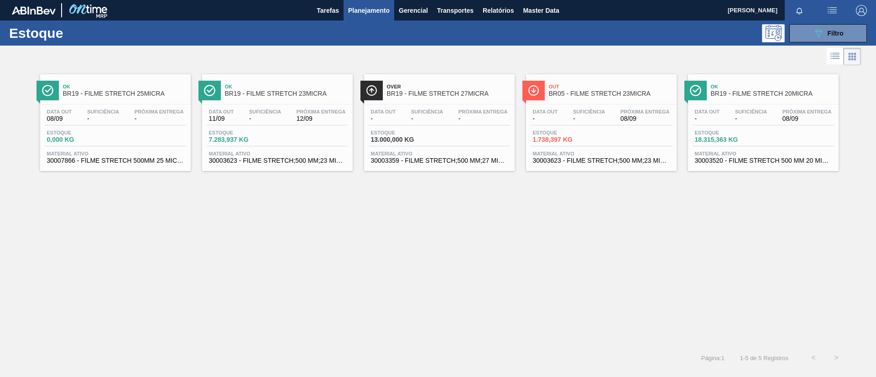
click at [294, 82] on div "Ok BR19 - FILME STRETCH 23MICRA" at bounding box center [286, 90] width 123 height 21
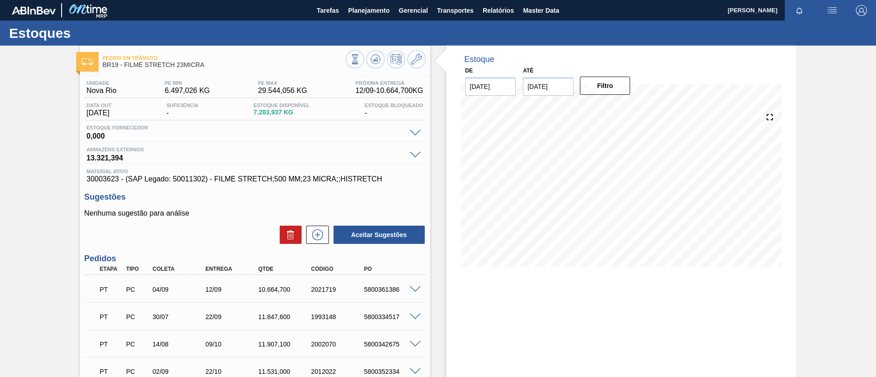
click at [0, 244] on div "Pedido [PERSON_NAME] BR19 - FILME STRETCH 23MICRA Unidade Nova Rio PE MIN 6.497…" at bounding box center [438, 253] width 876 height 414
click at [415, 284] on div "PT PC 04/09 12/09 10.664,[PHONE_NUMBER] 5800361386" at bounding box center [254, 288] width 341 height 23
click at [415, 285] on div "PT PC 04/09 12/09 10.664,[PHONE_NUMBER] 5800361386" at bounding box center [254, 288] width 341 height 23
click at [415, 288] on span at bounding box center [415, 289] width 11 height 7
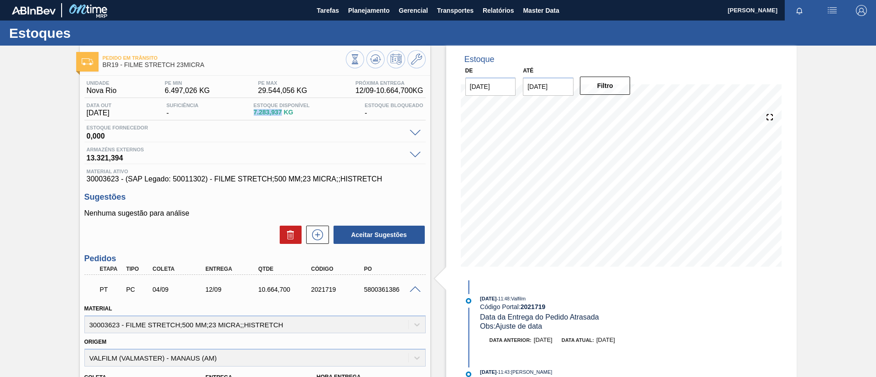
drag, startPoint x: 254, startPoint y: 112, endPoint x: 285, endPoint y: 111, distance: 30.6
click at [285, 111] on div "Data out [DATE] Suficiência - Estoque Disponível 7.283,937 KG Estoque Bloqueado…" at bounding box center [254, 112] width 341 height 18
copy span "7.283,937"
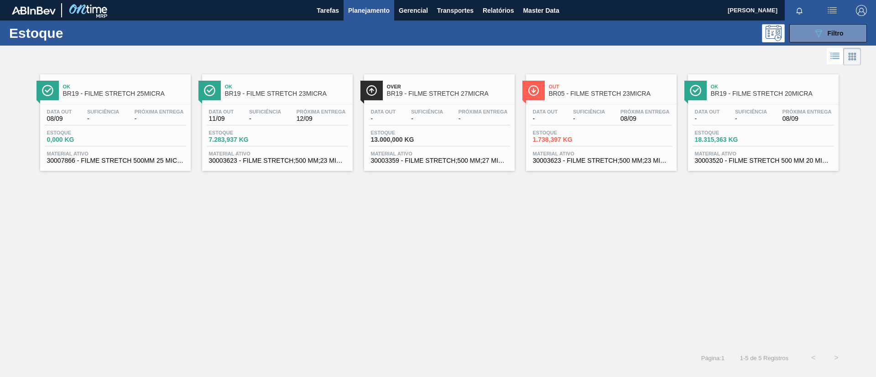
click at [584, 104] on div "Data out - Suficiência - Próxima Entrega 08/09 Estoque 1.738,397 KG Material at…" at bounding box center [601, 135] width 151 height 62
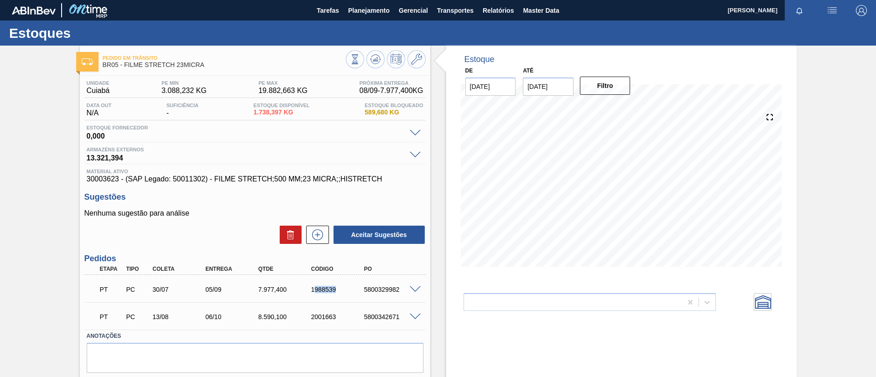
drag, startPoint x: 313, startPoint y: 289, endPoint x: 359, endPoint y: 290, distance: 45.6
click at [359, 290] on div "PT PC 30/07 05/09 7.977,400 1988539 5800329982" at bounding box center [252, 289] width 317 height 18
click at [336, 290] on div "1988539" at bounding box center [338, 289] width 59 height 7
drag, startPoint x: 307, startPoint y: 289, endPoint x: 340, endPoint y: 293, distance: 33.5
click at [340, 293] on div "1988539" at bounding box center [331, 289] width 53 height 7
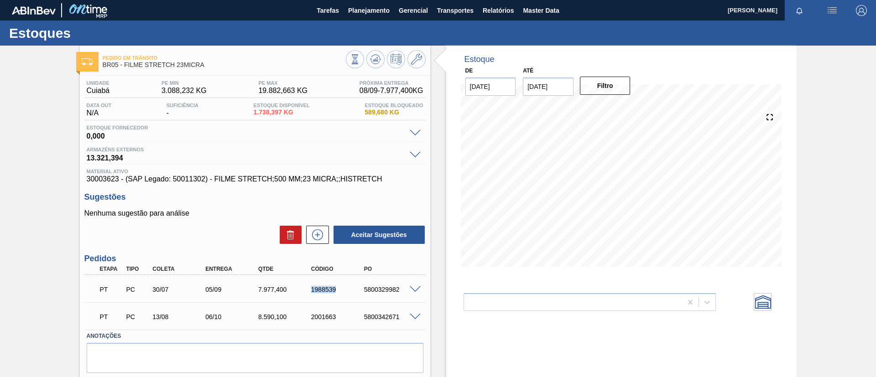
copy div "1988539"
click at [408, 288] on div at bounding box center [416, 289] width 18 height 7
click at [410, 286] on div at bounding box center [416, 289] width 18 height 7
click at [416, 289] on span at bounding box center [415, 289] width 11 height 7
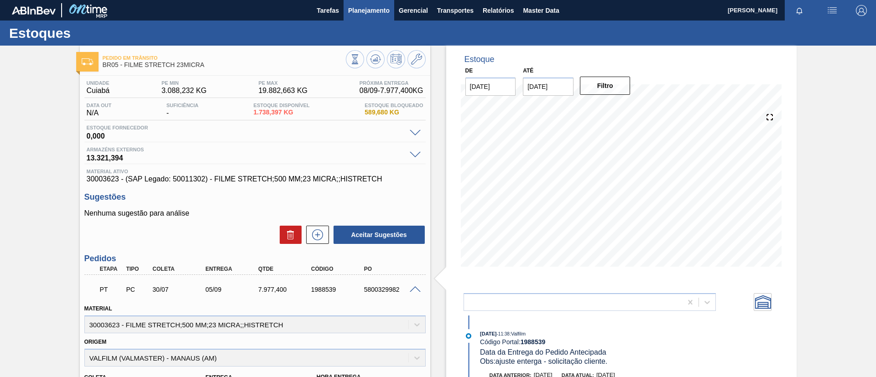
click at [372, 18] on button "Planejamento" at bounding box center [368, 10] width 51 height 21
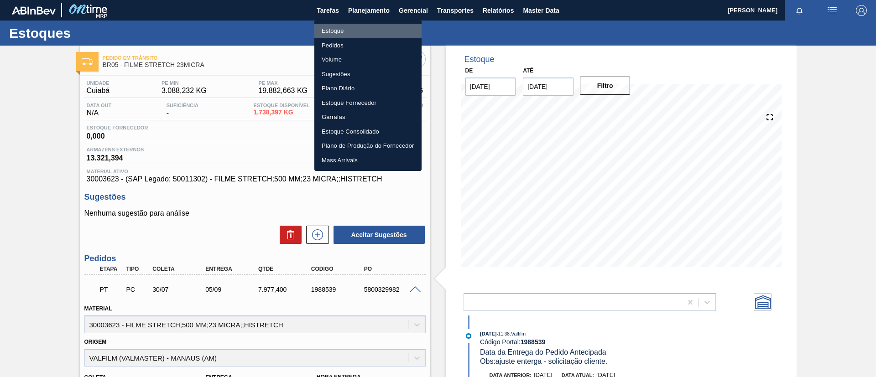
click at [370, 31] on li "Estoque" at bounding box center [367, 31] width 107 height 15
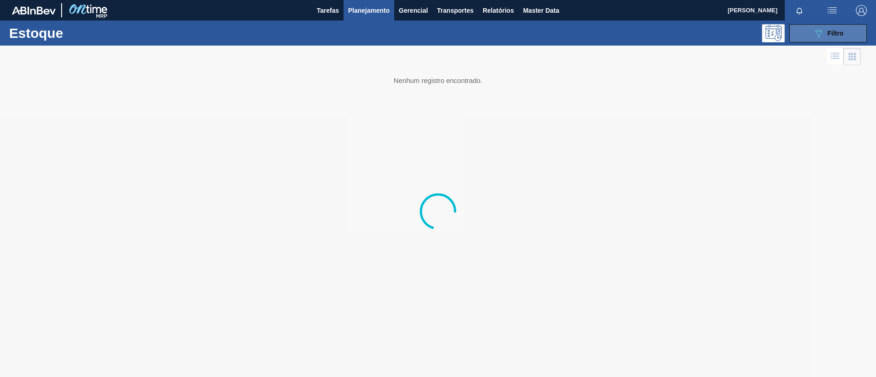
click at [827, 39] on button "089F7B8B-B2A5-4AFE-B5C0-19BA573D28AC Filtro" at bounding box center [828, 33] width 78 height 18
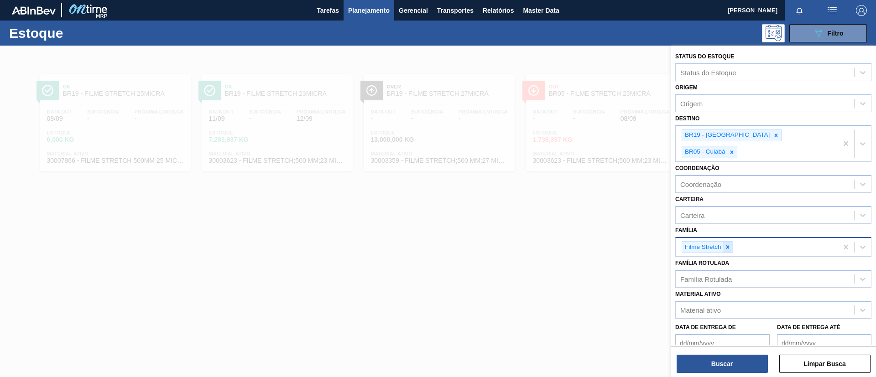
click at [728, 242] on div at bounding box center [728, 247] width 10 height 11
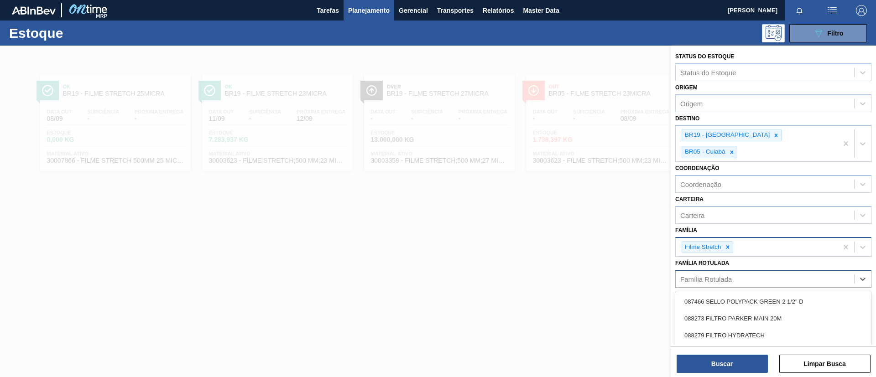
click at [742, 273] on div "Família Rotulada" at bounding box center [765, 279] width 178 height 13
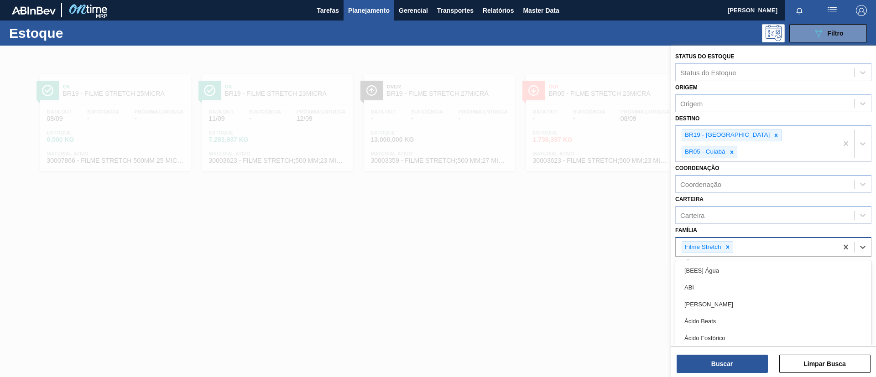
click at [730, 238] on div "Filme Stretch" at bounding box center [757, 247] width 162 height 19
click at [728, 244] on icon at bounding box center [727, 247] width 6 height 6
click at [731, 239] on div "Família" at bounding box center [765, 245] width 178 height 13
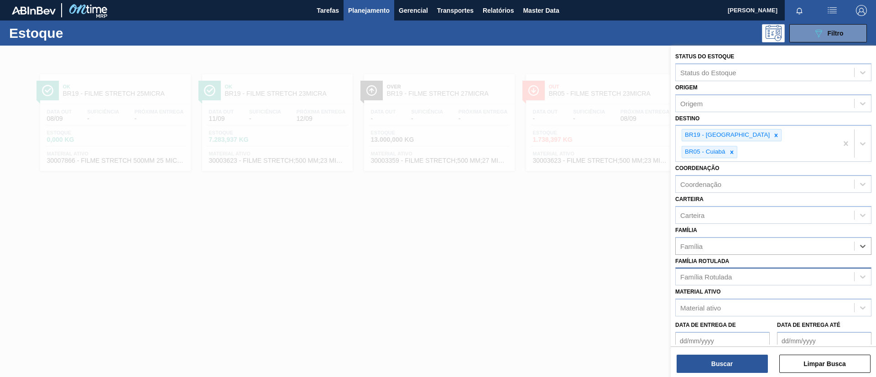
click at [719, 273] on div "Família Rotulada" at bounding box center [706, 277] width 52 height 8
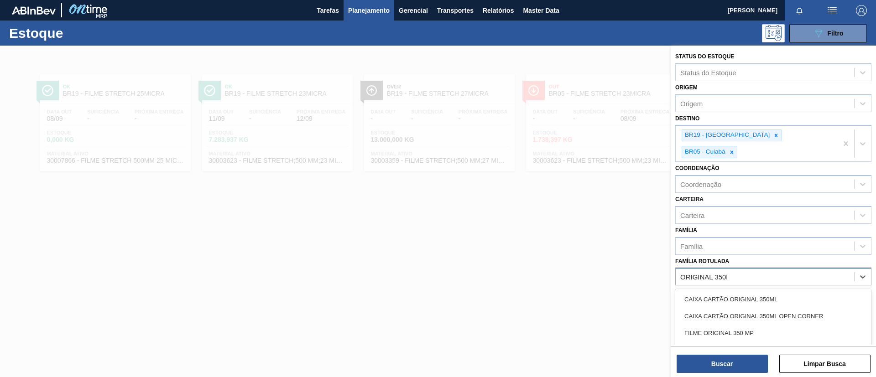
type Rotulada "ORIGINAL 350ML"
click at [747, 325] on div "FILME ORIGINAL 350ML" at bounding box center [773, 333] width 196 height 17
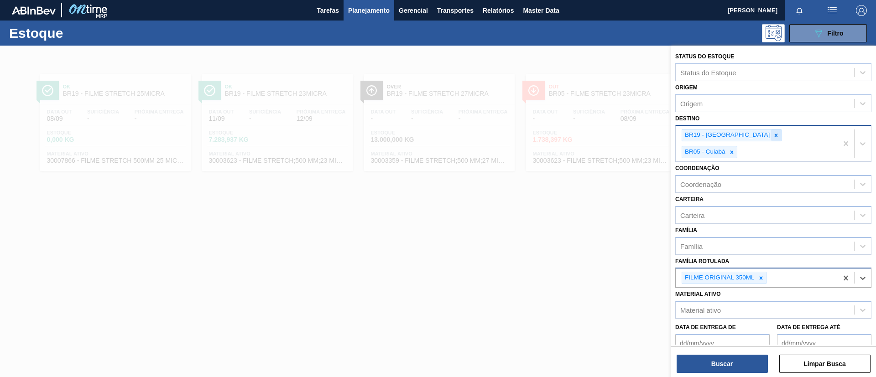
click at [771, 135] on div at bounding box center [776, 135] width 10 height 11
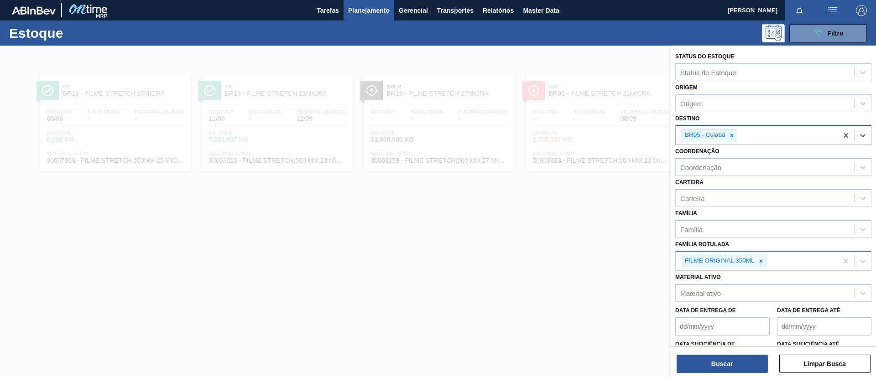
click at [734, 135] on icon at bounding box center [731, 135] width 6 height 6
type input "ca"
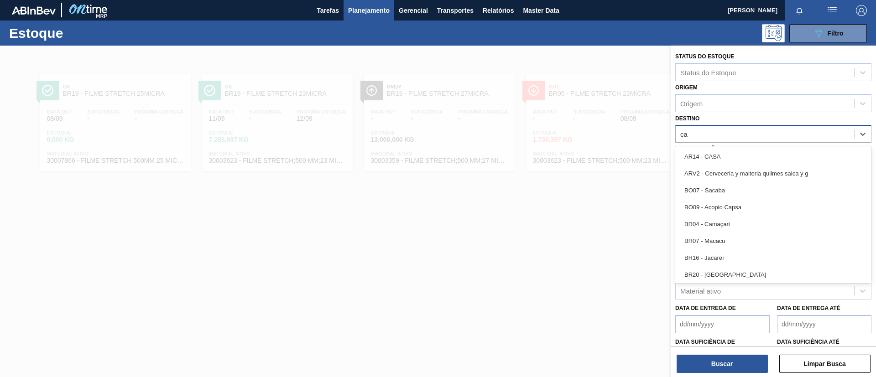
click at [724, 224] on div "BR04 - Camaçari" at bounding box center [773, 224] width 196 height 17
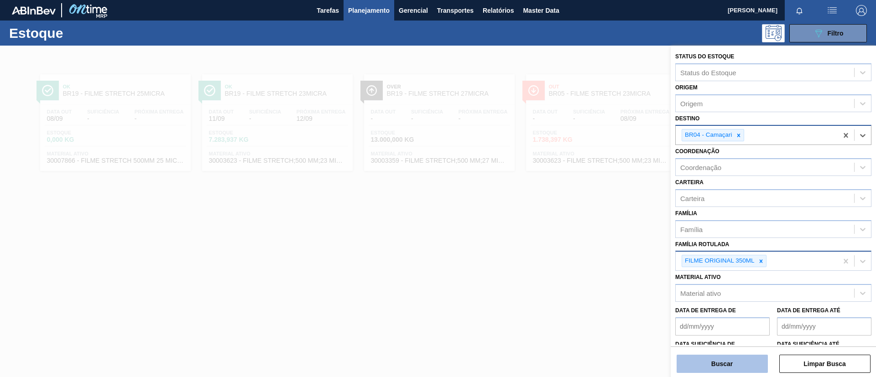
click at [741, 357] on button "Buscar" at bounding box center [721, 364] width 91 height 18
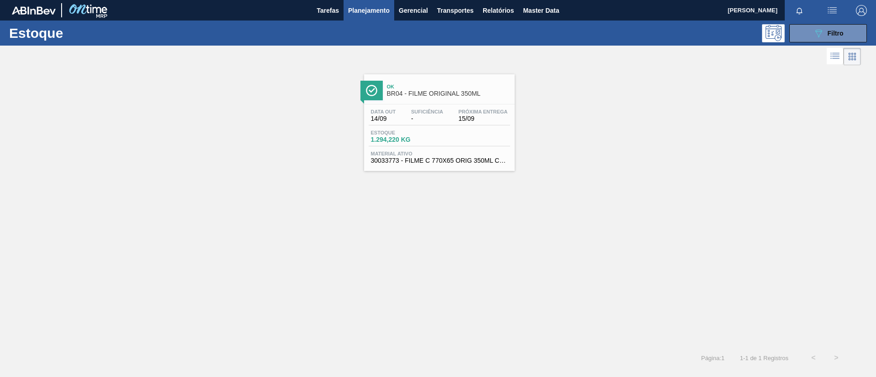
click at [447, 77] on div "Ok BR04 - FILME ORIGINAL 350ML" at bounding box center [439, 86] width 151 height 25
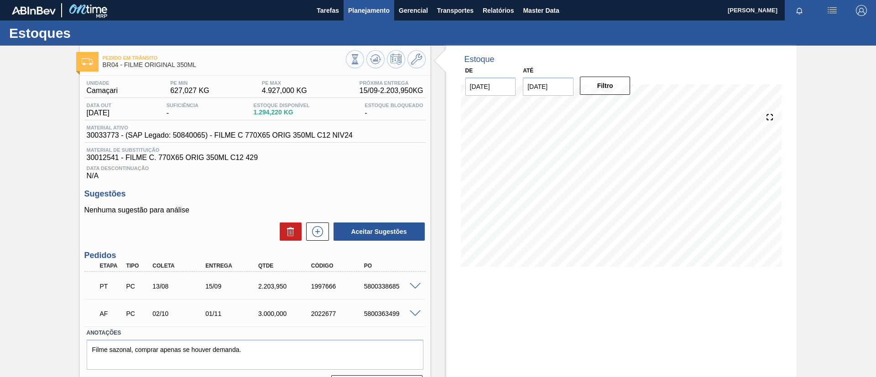
click at [375, 16] on button "Planejamento" at bounding box center [368, 10] width 51 height 21
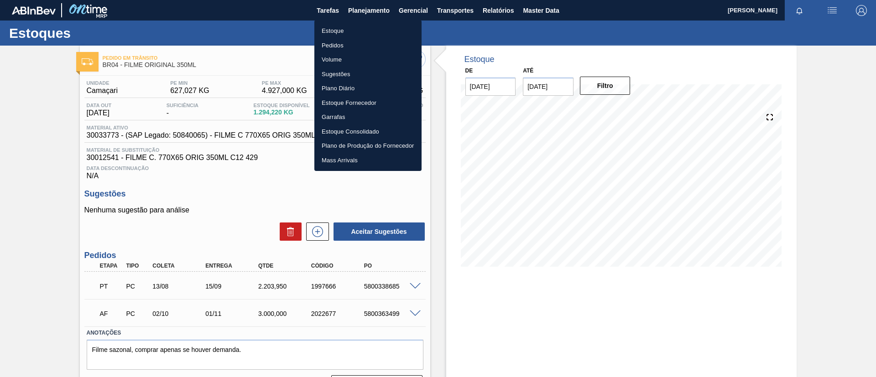
click at [0, 157] on div at bounding box center [438, 188] width 876 height 377
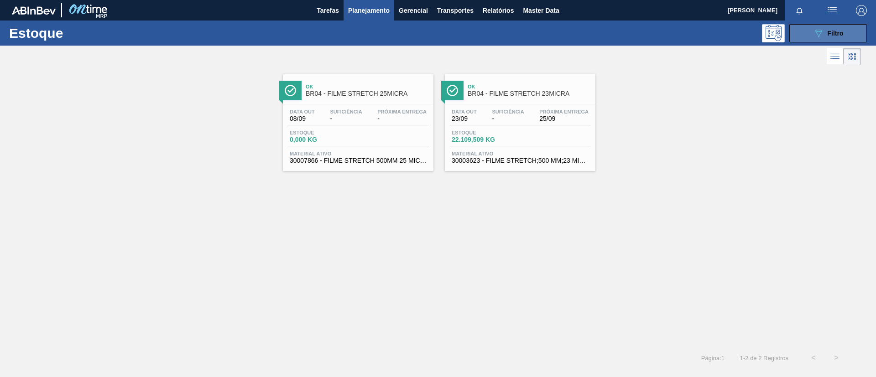
click at [810, 31] on button "089F7B8B-B2A5-4AFE-B5C0-19BA573D28AC Filtro" at bounding box center [828, 33] width 78 height 18
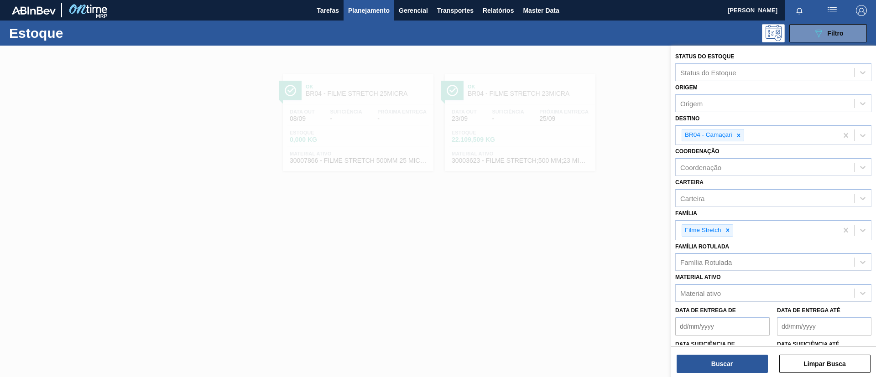
drag, startPoint x: 729, startPoint y: 235, endPoint x: 731, endPoint y: 240, distance: 5.2
click at [729, 234] on div at bounding box center [728, 230] width 10 height 11
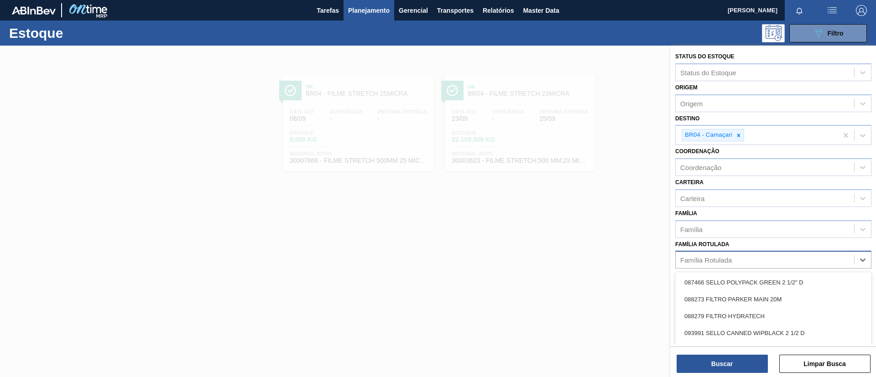
click at [740, 259] on div "Família Rotulada" at bounding box center [765, 260] width 178 height 13
type Rotulada "ORIGINAL 350ML"
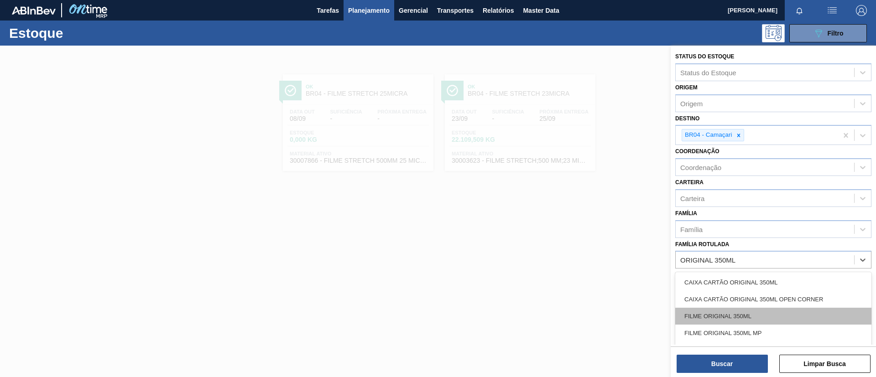
click at [775, 316] on div "FILME ORIGINAL 350ML" at bounding box center [773, 316] width 196 height 17
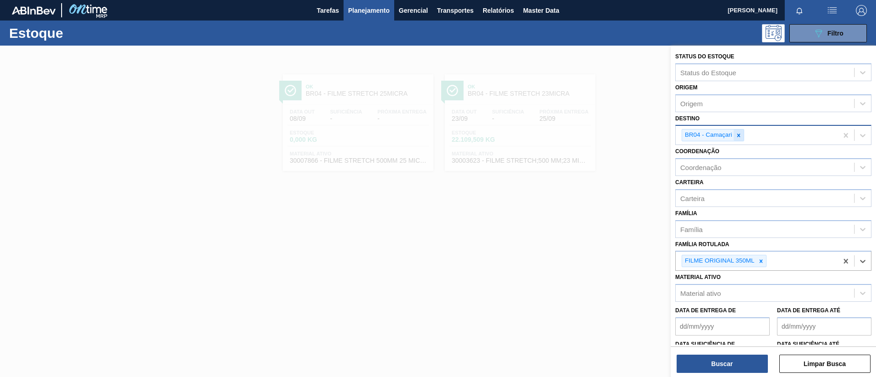
click at [738, 131] on div at bounding box center [739, 135] width 10 height 11
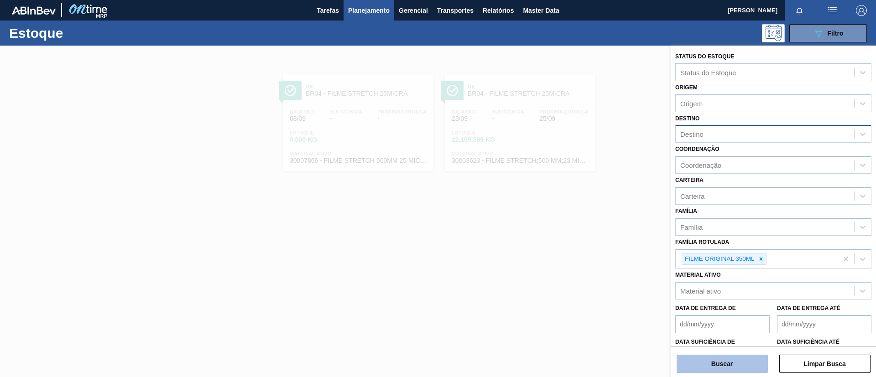
click at [754, 362] on button "Buscar" at bounding box center [721, 364] width 91 height 18
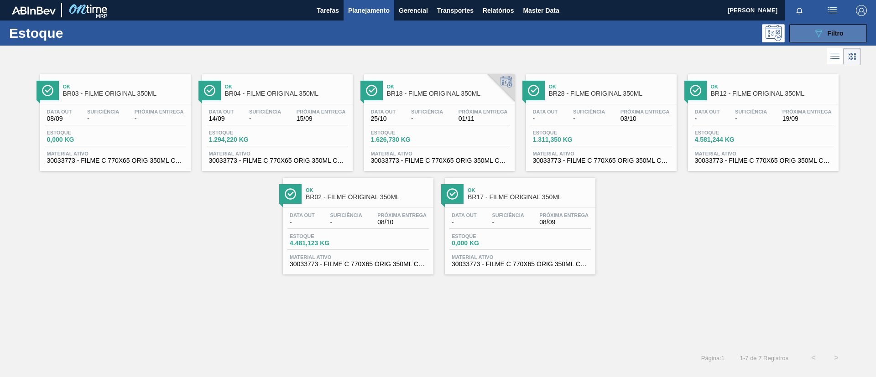
click at [817, 30] on icon at bounding box center [818, 34] width 7 height 8
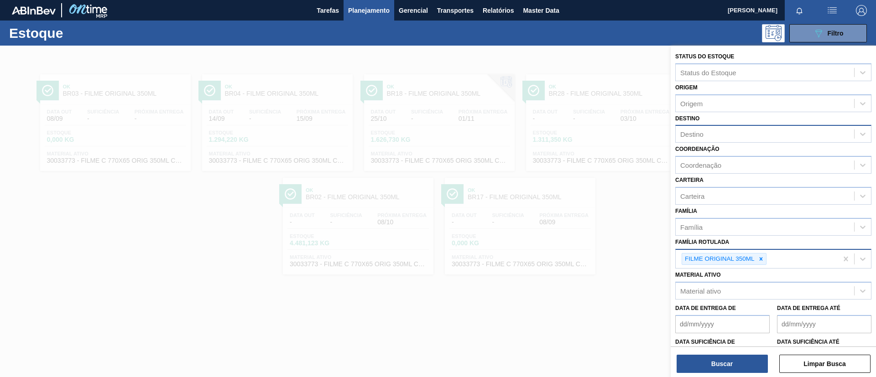
click at [767, 259] on div "FILME ORIGINAL 350ML" at bounding box center [757, 259] width 162 height 19
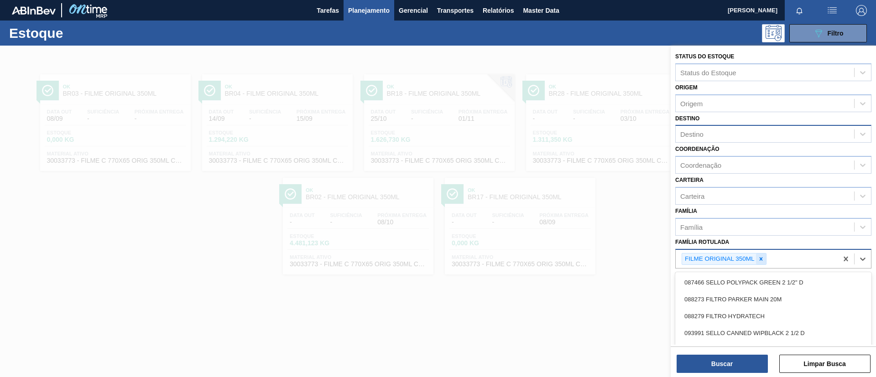
click at [764, 259] on icon at bounding box center [761, 259] width 6 height 6
paste Rotulada "FILME LISO 860X45"
type Rotulada "FILME LISO 860X45"
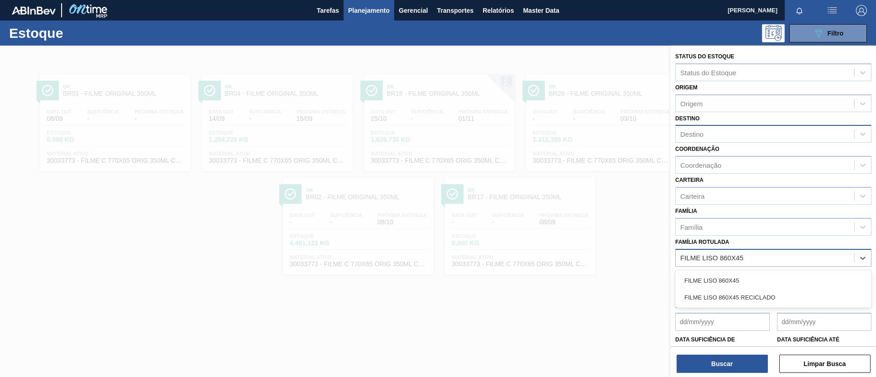
click at [725, 259] on Rotulada "FILME LISO 860X45" at bounding box center [712, 258] width 64 height 8
click at [737, 272] on div "FILME LISO 860X45" at bounding box center [773, 280] width 196 height 17
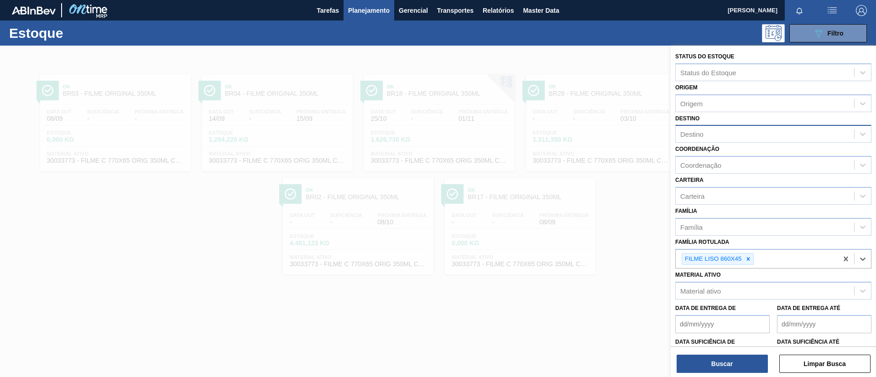
click at [708, 140] on div "Destino" at bounding box center [765, 134] width 178 height 13
type input "JUN"
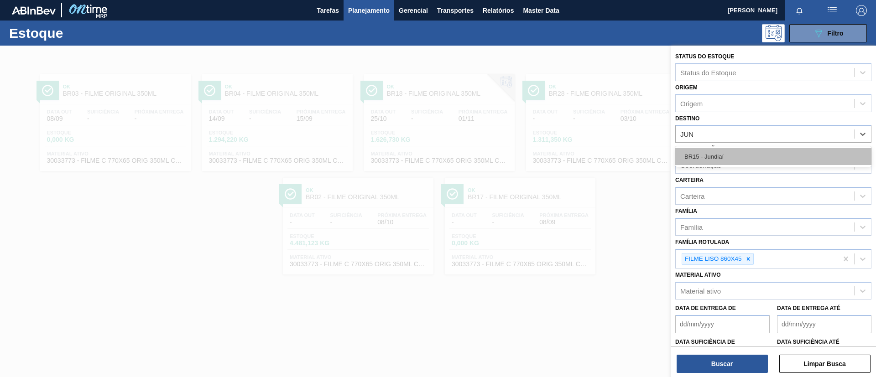
click at [719, 160] on div "BR15 - Jundiaí" at bounding box center [773, 156] width 196 height 17
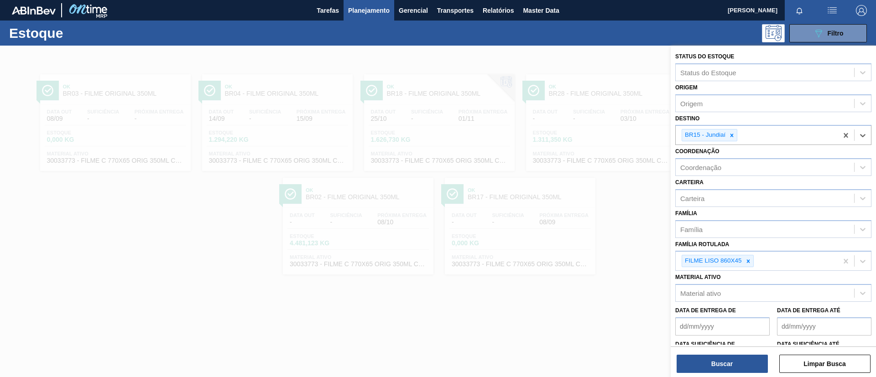
click at [720, 354] on div "Buscar Limpar Busca" at bounding box center [773, 360] width 205 height 26
click at [720, 356] on button "Buscar" at bounding box center [721, 364] width 91 height 18
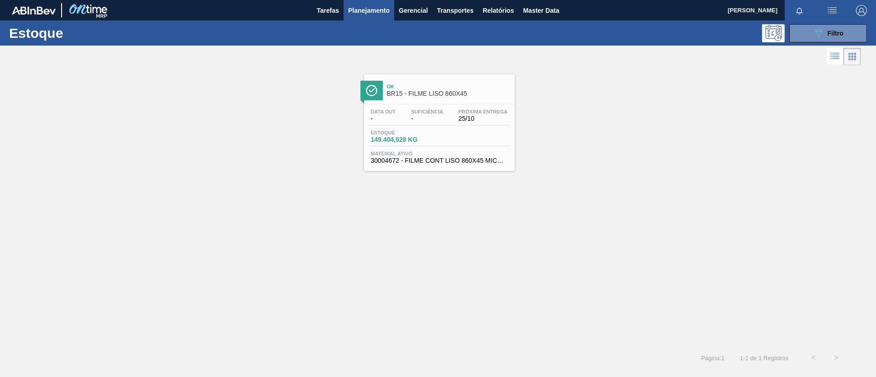
click at [444, 104] on div at bounding box center [438, 104] width 135 height 0
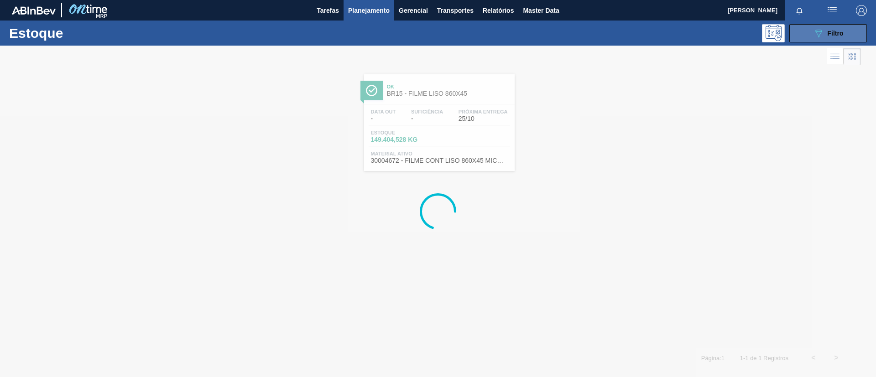
click at [807, 36] on button "089F7B8B-B2A5-4AFE-B5C0-19BA573D28AC Filtro" at bounding box center [828, 33] width 78 height 18
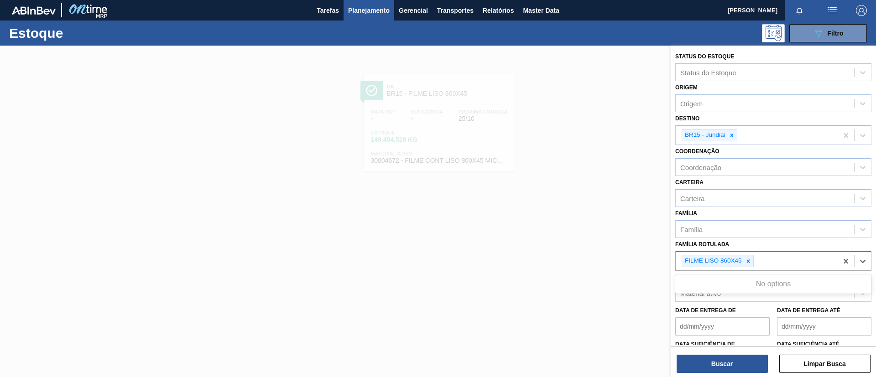
click at [747, 267] on div "FILME LISO 860X45" at bounding box center [757, 261] width 162 height 19
click at [749, 259] on icon at bounding box center [748, 261] width 6 height 6
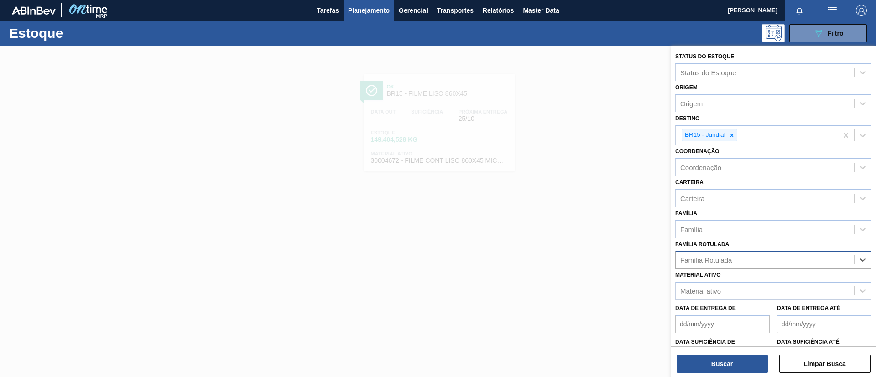
click at [750, 260] on div "Família Rotulada" at bounding box center [765, 260] width 178 height 13
click at [750, 261] on div "Família Rotulada" at bounding box center [765, 260] width 178 height 13
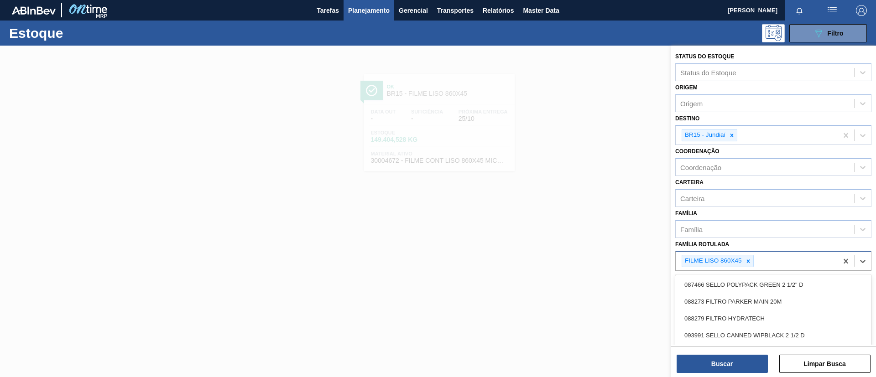
click at [751, 261] on div at bounding box center [748, 260] width 10 height 11
paste Rotulada "FILME LISO 860X45"
type Rotulada "FILME LISO 860X45"
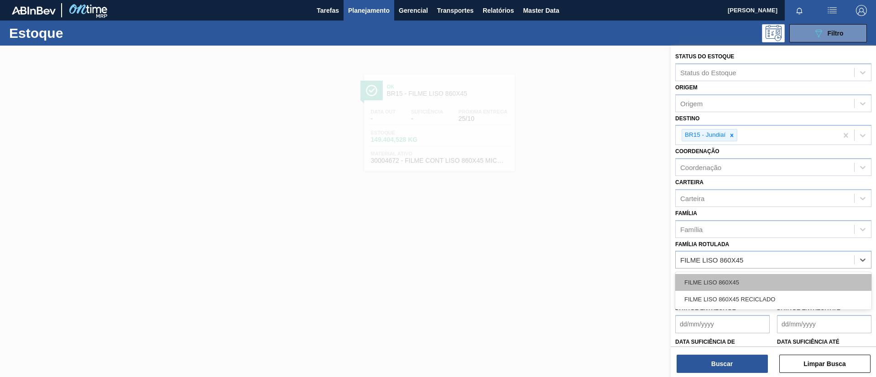
click at [746, 280] on div "FILME LISO 860X45" at bounding box center [773, 282] width 196 height 17
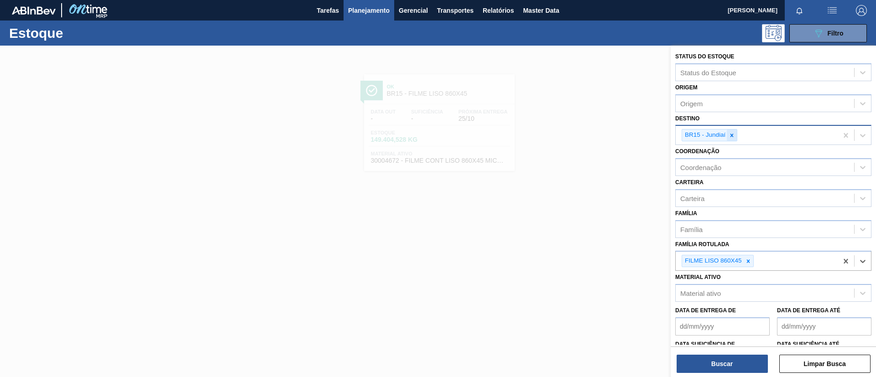
click at [734, 140] on div at bounding box center [732, 135] width 10 height 11
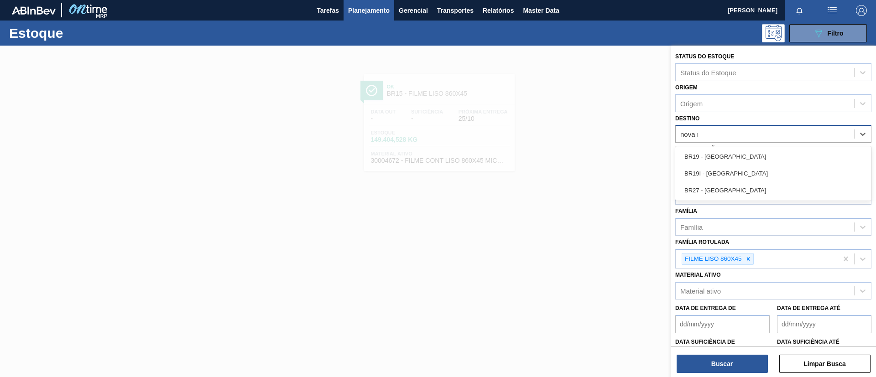
type input "nova ri"
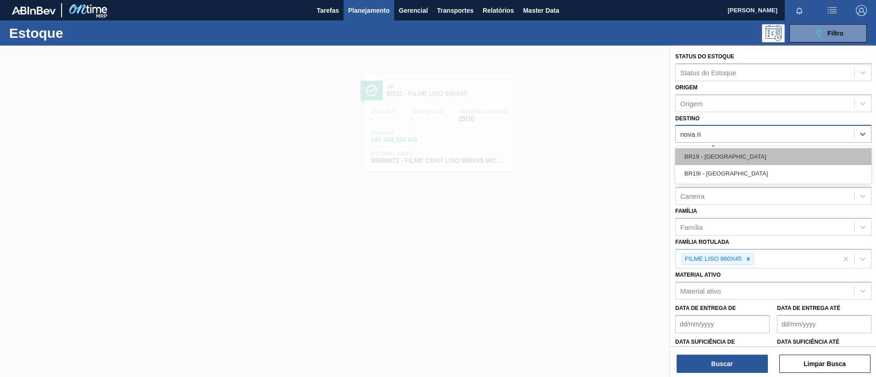
click at [734, 156] on div "BR19 - [GEOGRAPHIC_DATA]" at bounding box center [773, 156] width 196 height 17
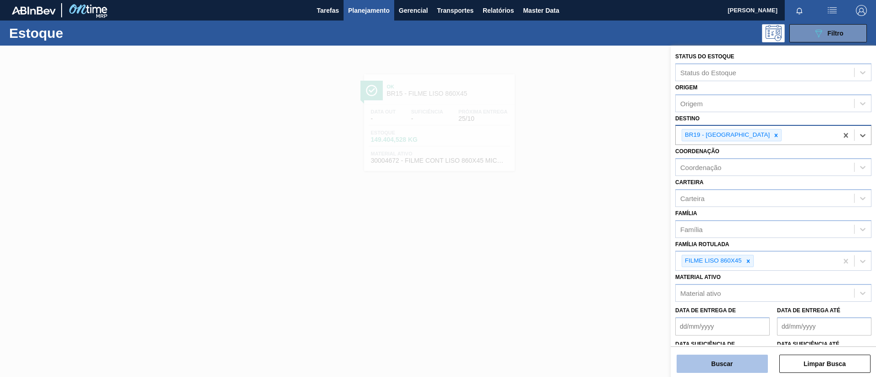
click at [722, 363] on button "Buscar" at bounding box center [721, 364] width 91 height 18
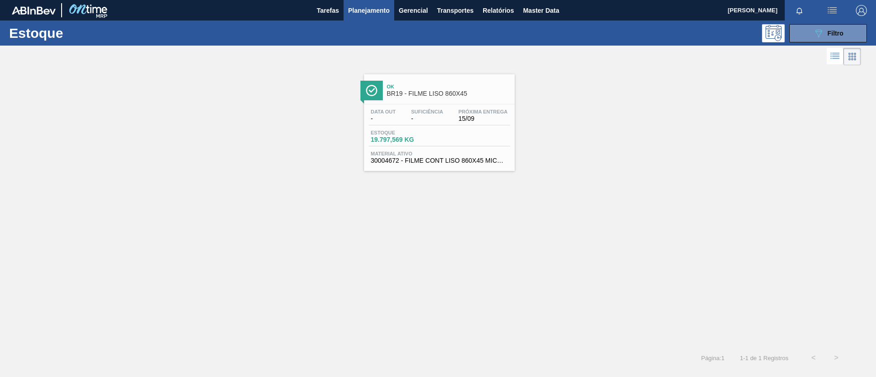
click at [439, 115] on span "-" at bounding box center [427, 118] width 32 height 7
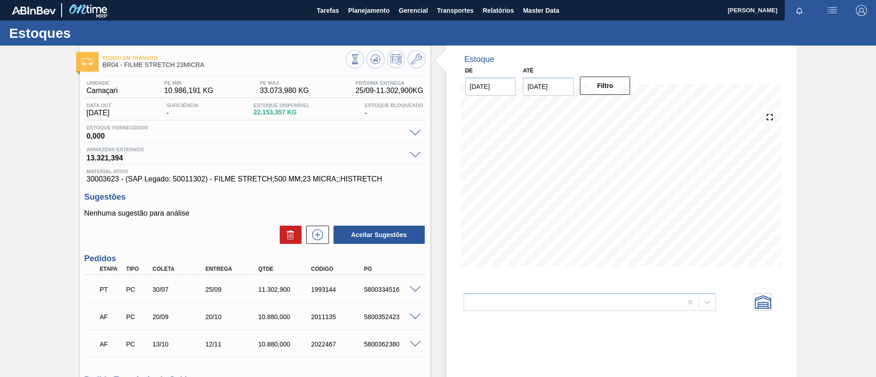
click at [356, 15] on span "Planejamento" at bounding box center [369, 10] width 42 height 11
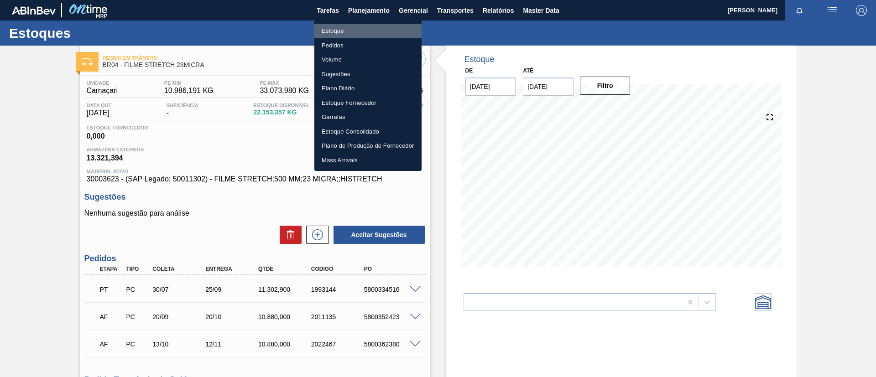
click at [357, 27] on li "Estoque" at bounding box center [367, 31] width 107 height 15
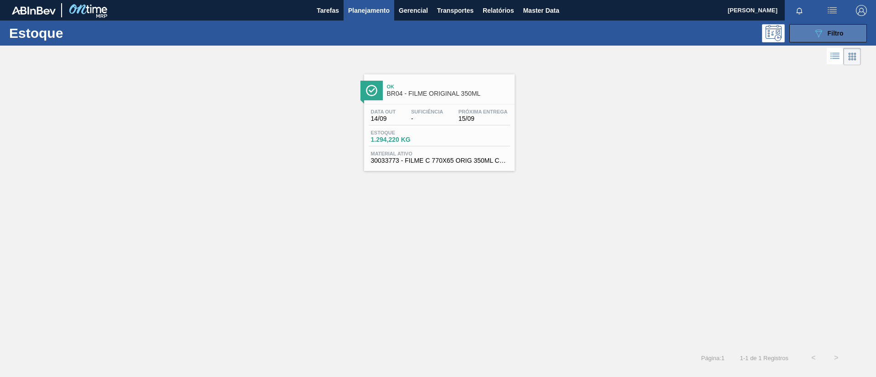
click at [831, 41] on button "089F7B8B-B2A5-4AFE-B5C0-19BA573D28AC Filtro" at bounding box center [828, 33] width 78 height 18
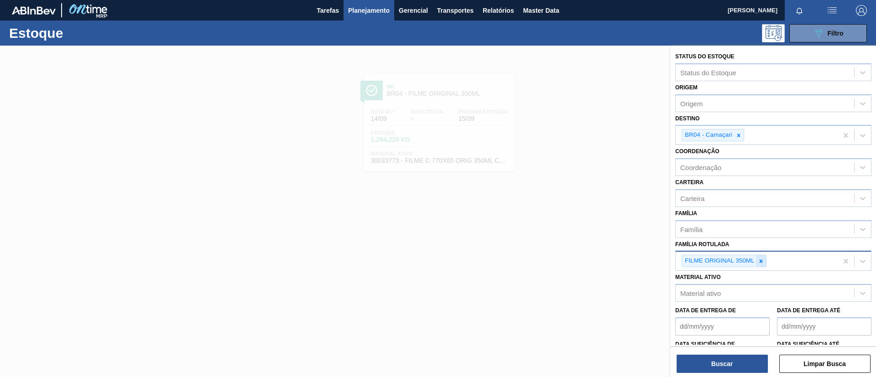
click at [760, 259] on icon at bounding box center [761, 261] width 6 height 6
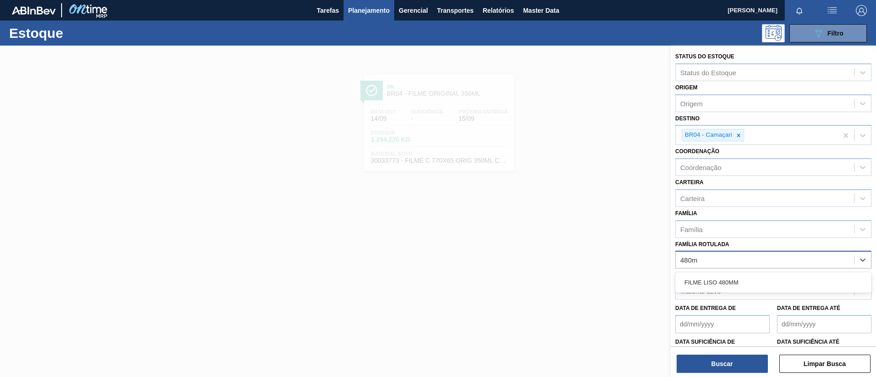
type Rotulada "480mm"
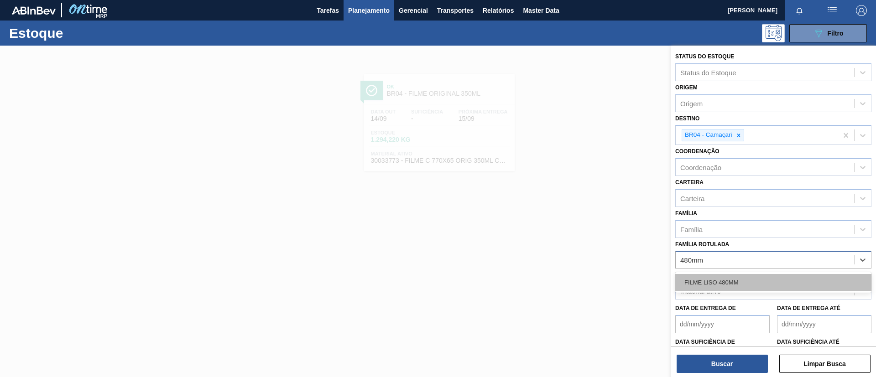
click at [750, 278] on div "FILME LISO 480MM" at bounding box center [773, 282] width 196 height 17
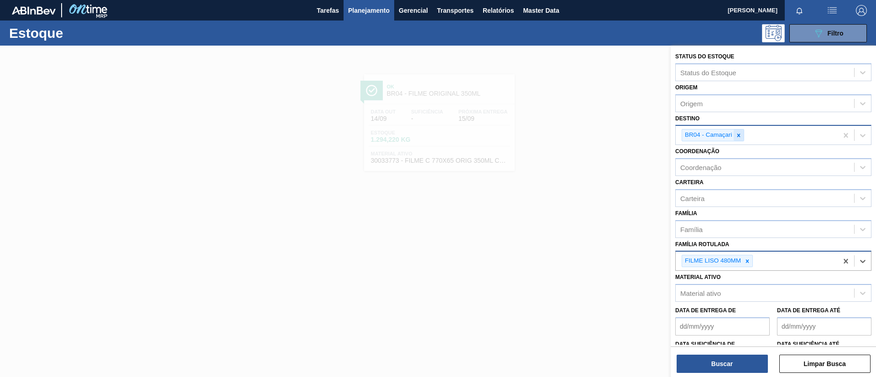
click at [734, 138] on div at bounding box center [739, 135] width 10 height 11
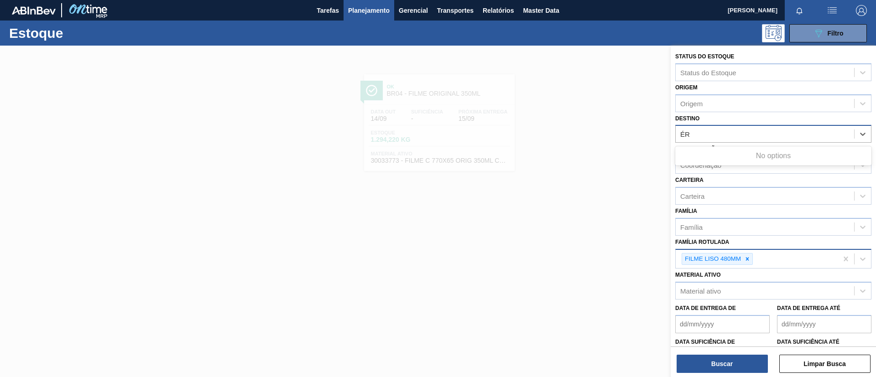
type input "É"
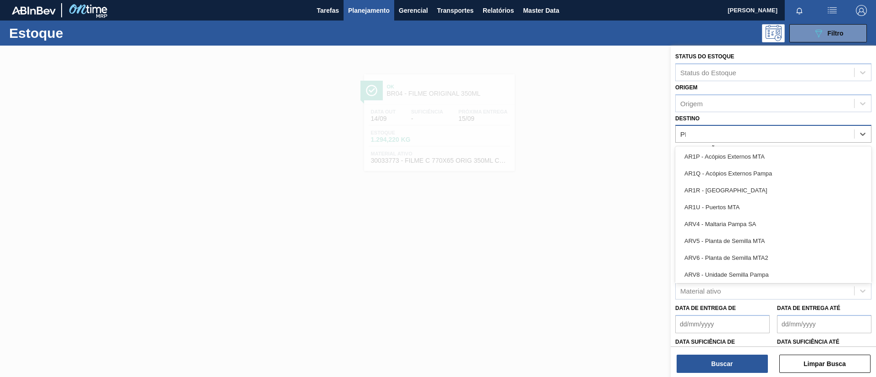
type input "PERN"
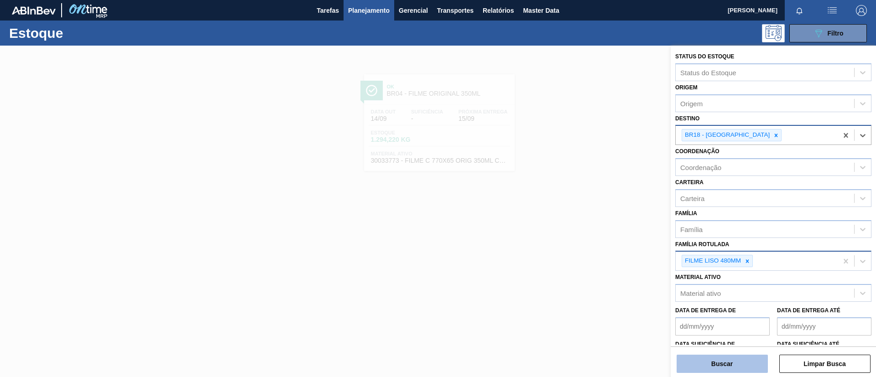
click at [687, 360] on button "Buscar" at bounding box center [721, 364] width 91 height 18
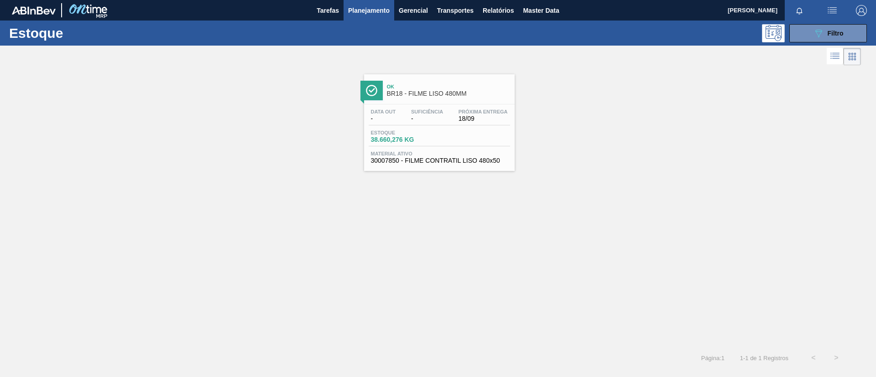
click at [443, 115] on div "Suficiência -" at bounding box center [427, 115] width 36 height 13
click at [795, 32] on button "089F7B8B-B2A5-4AFE-B5C0-19BA573D28AC Filtro" at bounding box center [828, 33] width 78 height 18
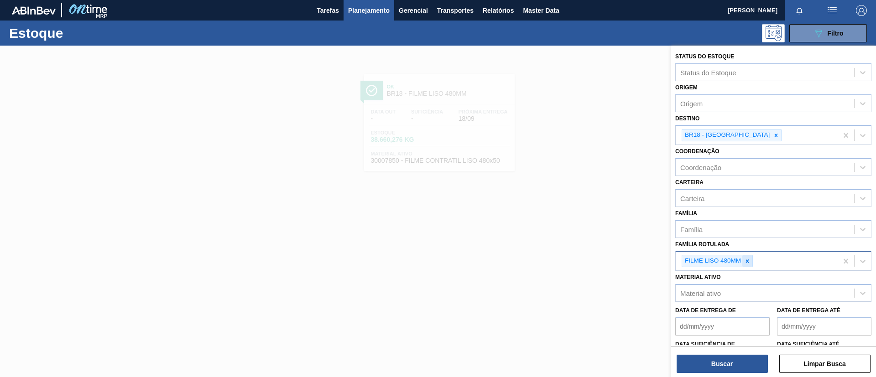
click at [744, 260] on icon at bounding box center [747, 261] width 6 height 6
click at [744, 235] on div "Família" at bounding box center [765, 229] width 178 height 13
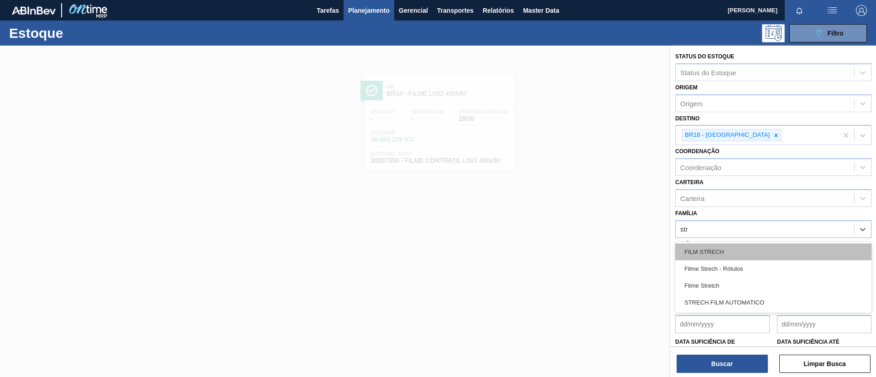
type input "stre"
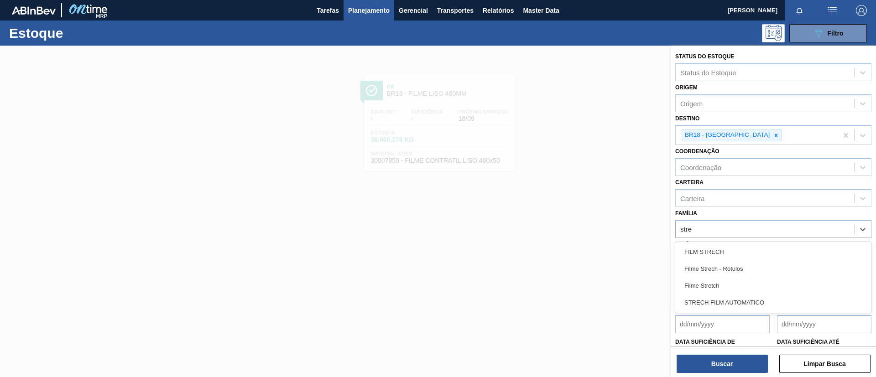
click at [724, 284] on div "Filme Stretch" at bounding box center [773, 285] width 196 height 17
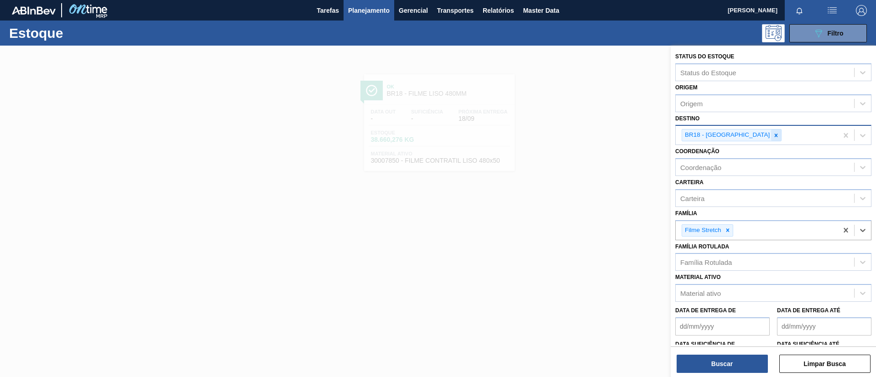
click at [771, 140] on div at bounding box center [776, 135] width 10 height 11
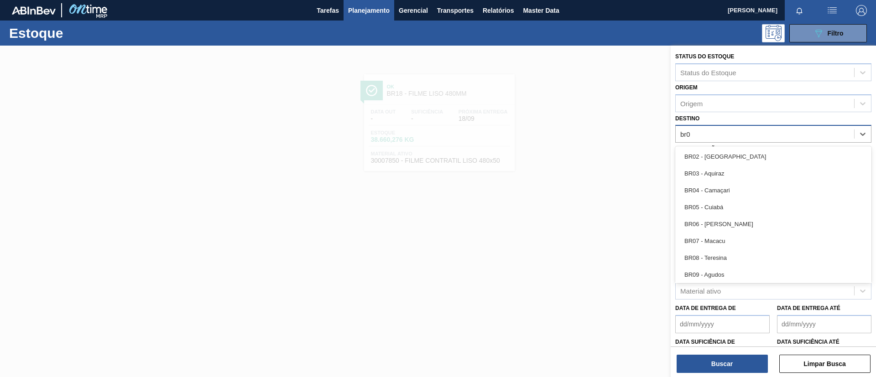
type input "br04"
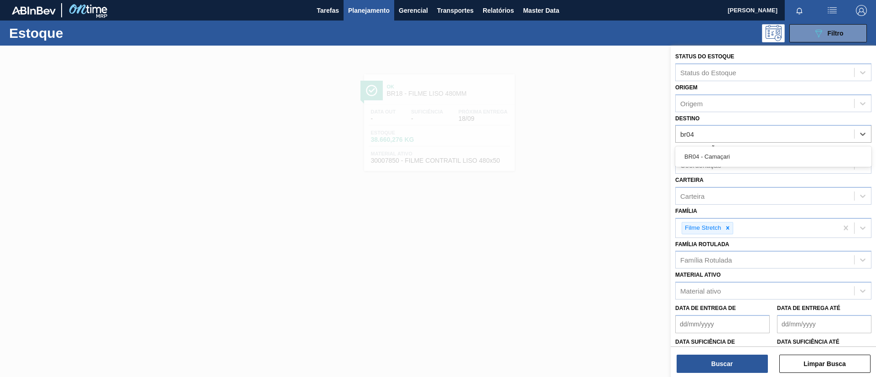
click at [757, 153] on div "BR04 - Camaçari" at bounding box center [773, 156] width 196 height 17
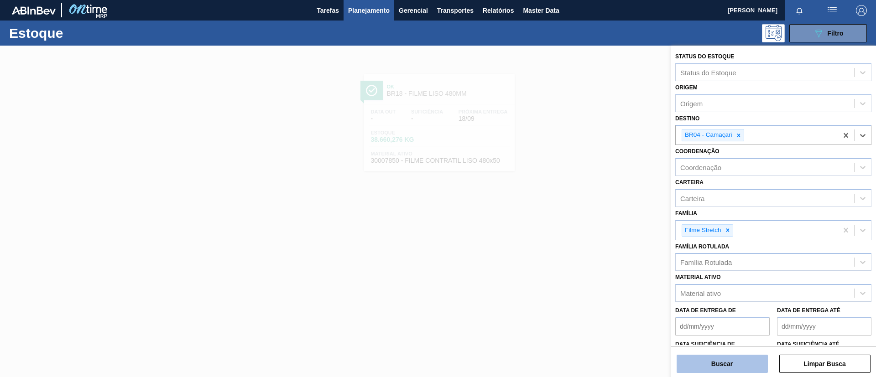
click at [734, 369] on button "Buscar" at bounding box center [721, 364] width 91 height 18
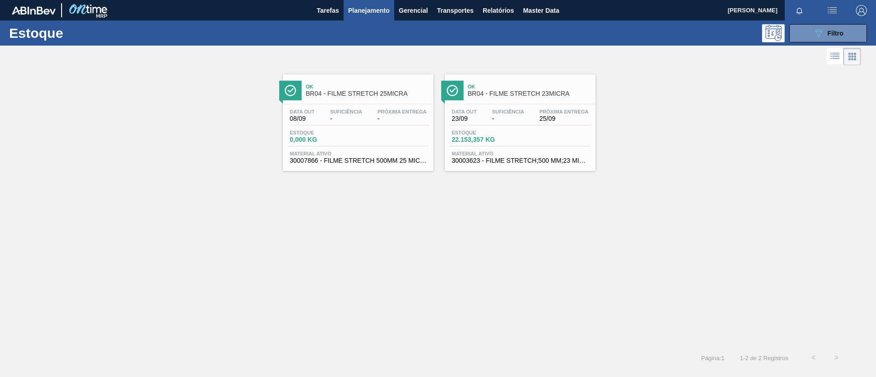
click at [530, 99] on div "Ok BR04 - FILME STRETCH 23MICRA" at bounding box center [529, 90] width 123 height 21
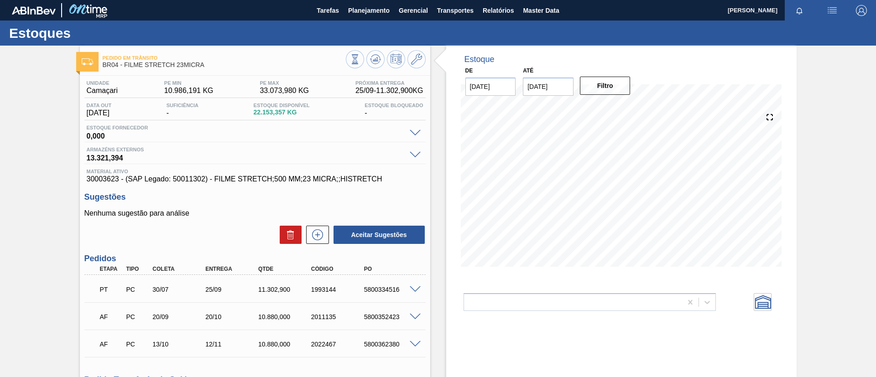
click at [0, 208] on div "Pedido em Trânsito BR04 - FILME STRETCH 23MICRA Unidade Camaçari PE MIN 10.986,…" at bounding box center [438, 277] width 876 height 462
